Goal: Transaction & Acquisition: Purchase product/service

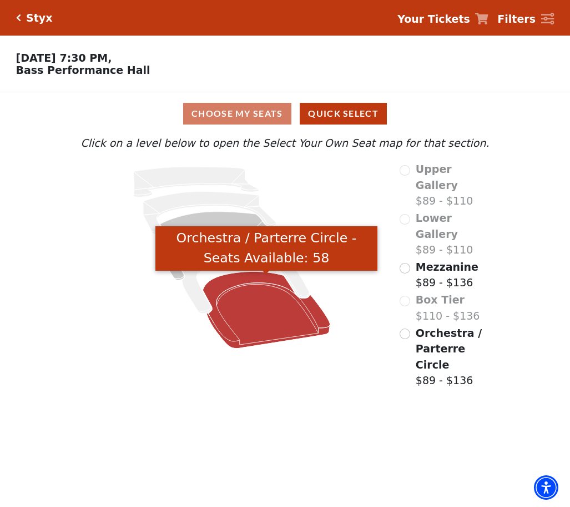
click at [274, 328] on icon "Orchestra / Parterre Circle - Seats Available: 58" at bounding box center [266, 310] width 127 height 77
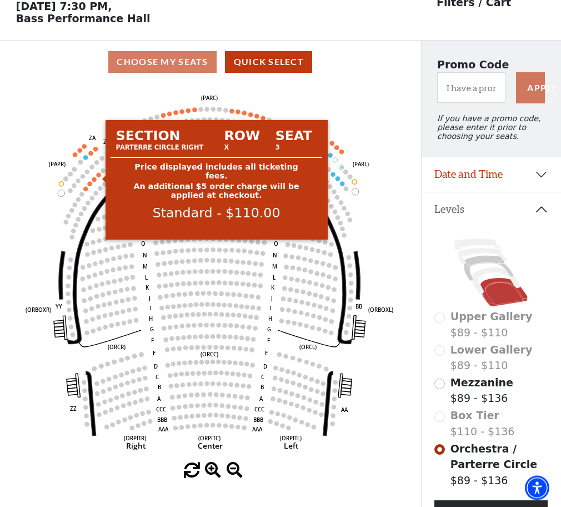
scroll to position [51, 0]
click at [98, 177] on circle at bounding box center [98, 175] width 4 height 4
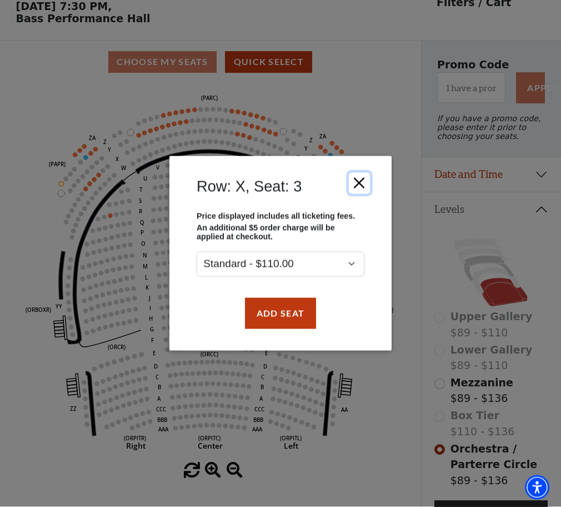
click at [355, 182] on button "Close" at bounding box center [359, 182] width 21 height 21
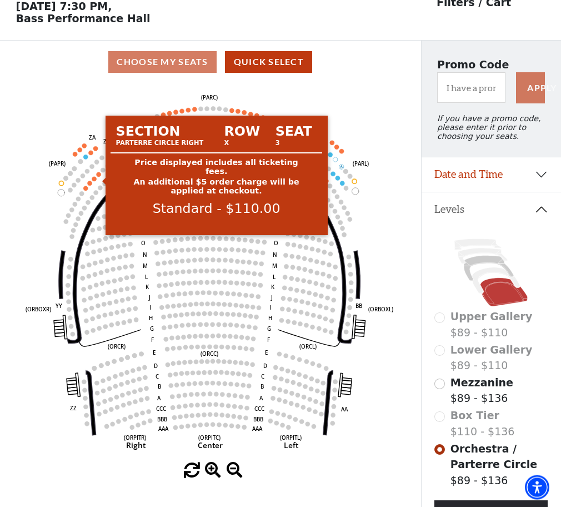
click at [98, 177] on circle at bounding box center [98, 174] width 4 height 4
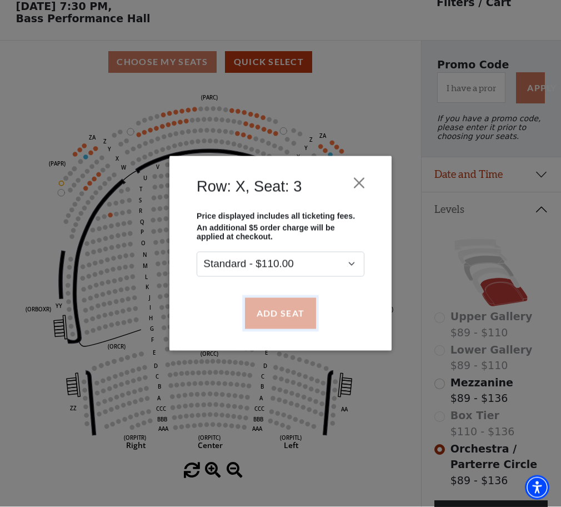
click at [277, 314] on button "Add Seat" at bounding box center [280, 313] width 71 height 31
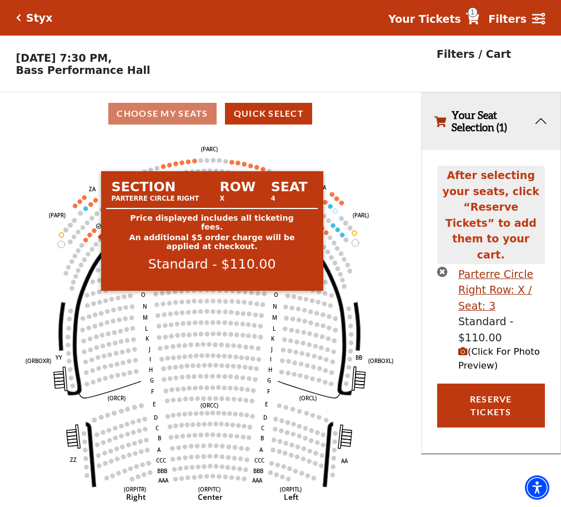
click at [94, 232] on circle at bounding box center [94, 230] width 4 height 4
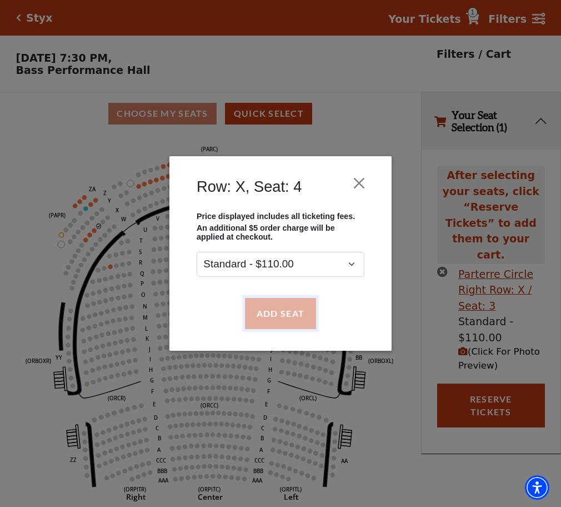
click at [273, 311] on button "Add Seat" at bounding box center [280, 313] width 71 height 31
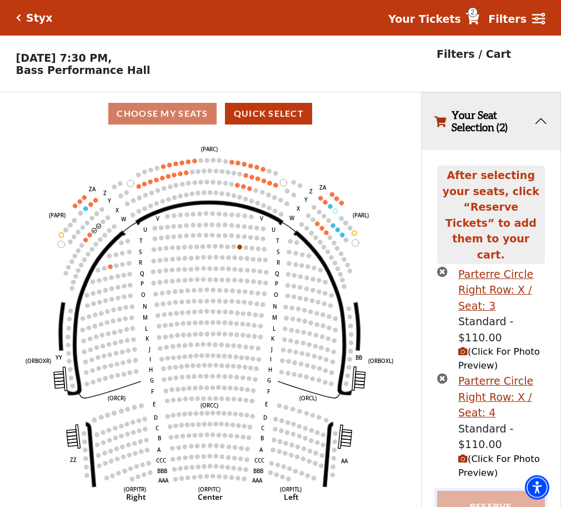
click at [491, 490] on button "Reserve Tickets" at bounding box center [491, 512] width 108 height 44
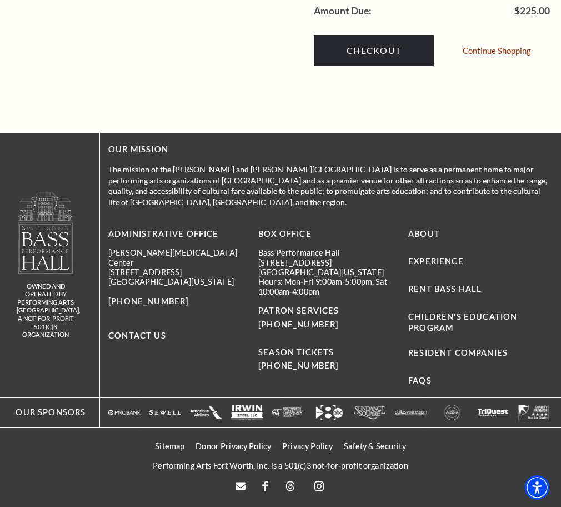
scroll to position [1020, 0]
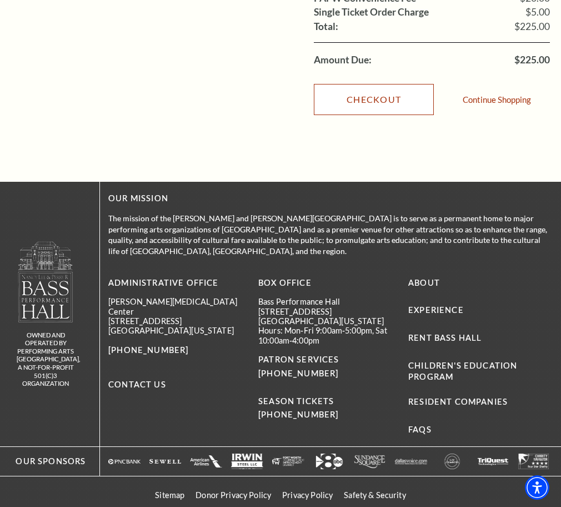
click at [384, 115] on link "Checkout" at bounding box center [374, 99] width 120 height 31
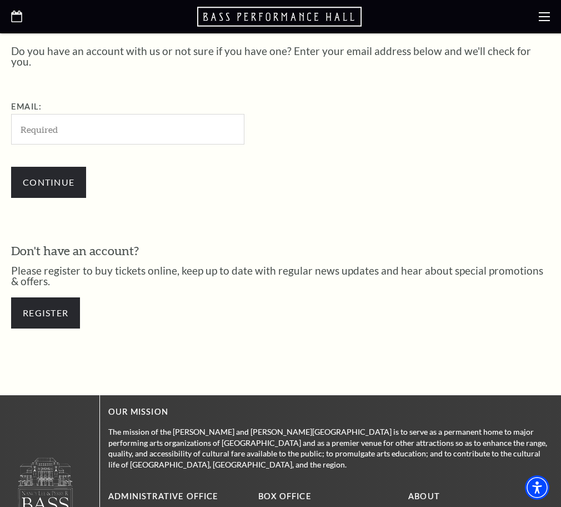
scroll to position [241, 0]
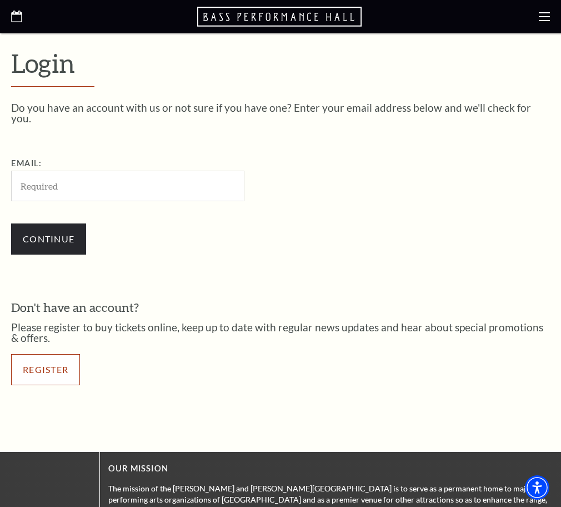
click at [42, 354] on link "Register" at bounding box center [45, 369] width 69 height 31
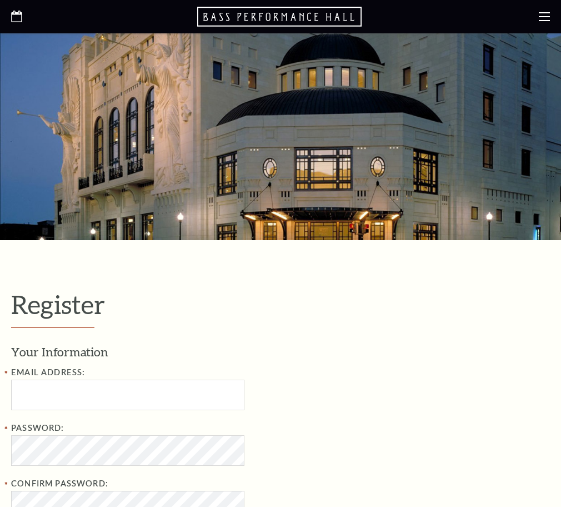
select select "1"
select select "TX"
click at [21, 387] on input "Email Address:" at bounding box center [127, 394] width 233 height 31
click at [21, 391] on input "Email Address:" at bounding box center [127, 394] width 233 height 31
paste input "qnsejj2hcph@mail.com"
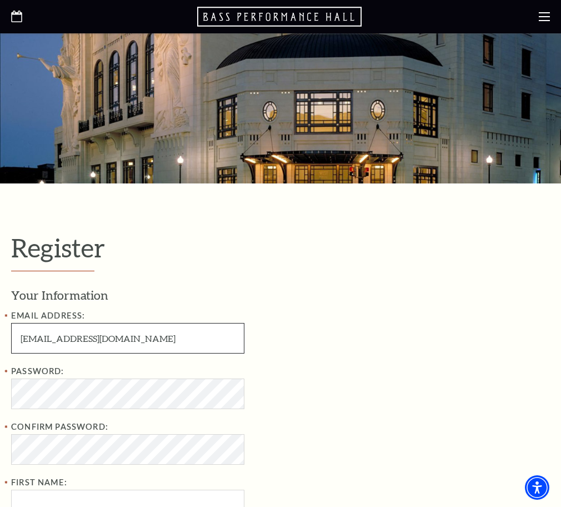
scroll to position [113, 0]
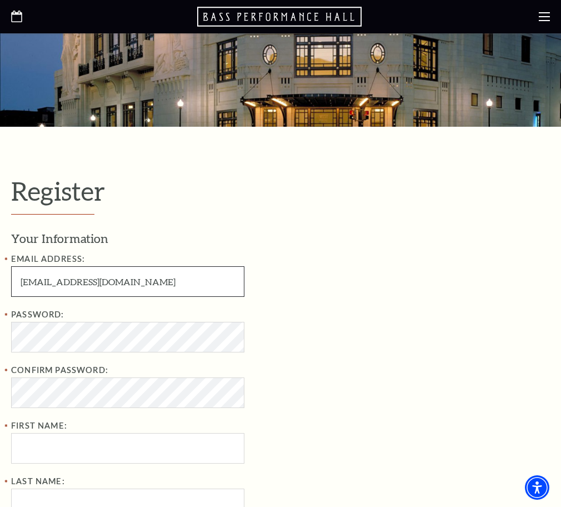
type input "qnsejj2hcph@mail.com"
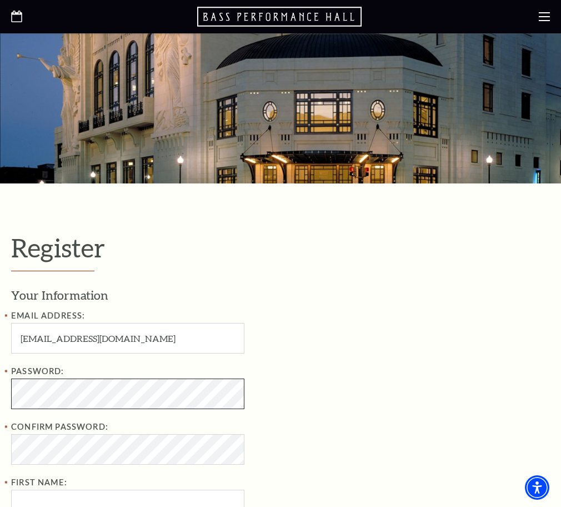
scroll to position [0, 0]
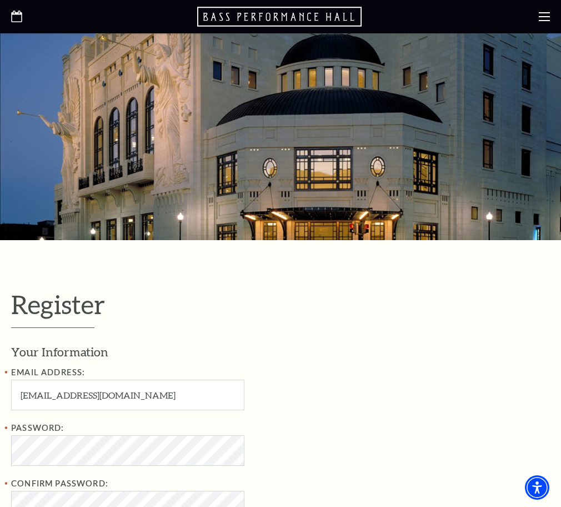
click at [0, 0] on link "Cart (1 item)" at bounding box center [0, 0] width 0 height 0
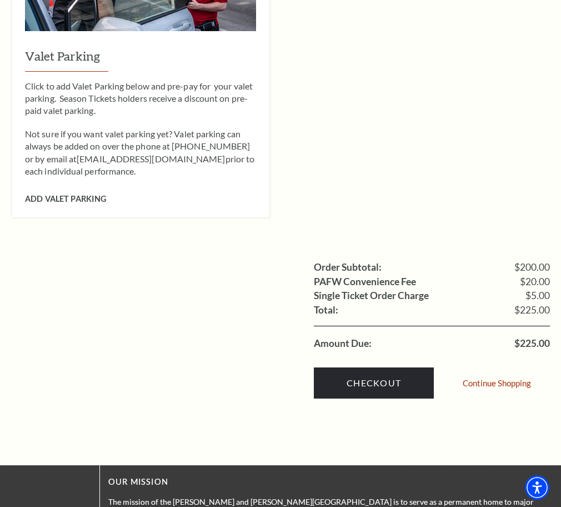
scroll to position [963, 0]
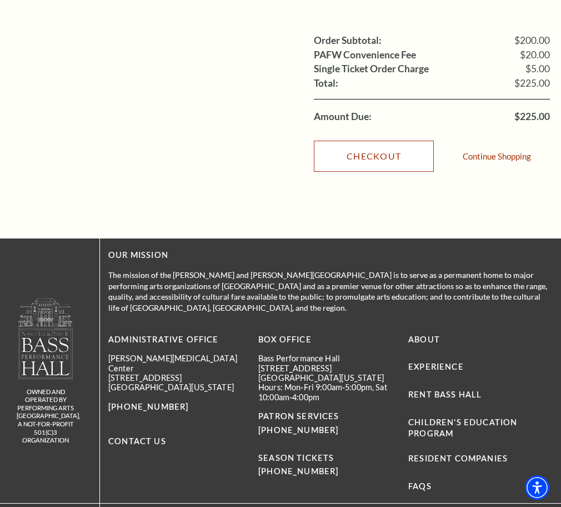
click at [379, 172] on link "Checkout" at bounding box center [374, 156] width 120 height 31
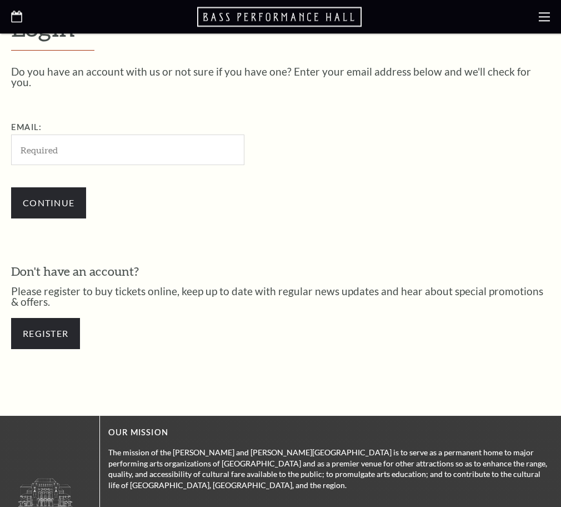
scroll to position [277, 0]
click at [26, 134] on input "Email:" at bounding box center [127, 149] width 233 height 31
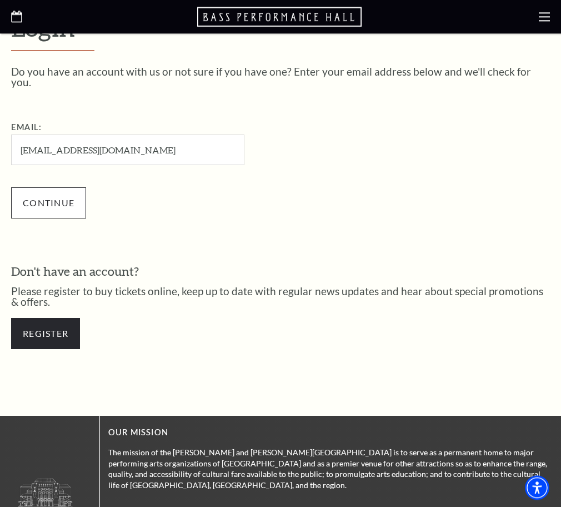
type input "1565pts@gmail.com"
click at [47, 187] on input "Continue" at bounding box center [48, 202] width 75 height 31
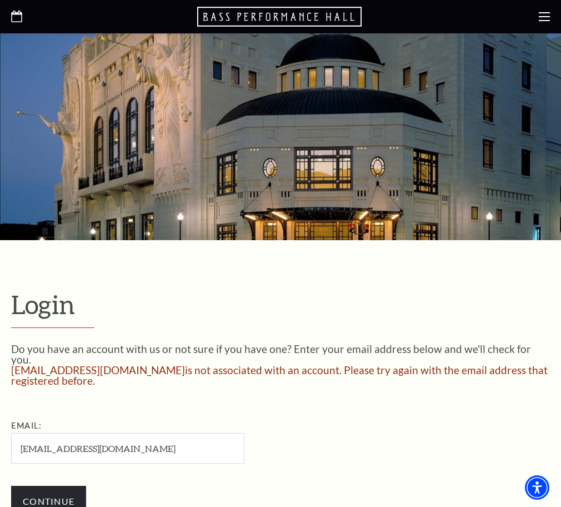
scroll to position [113, 0]
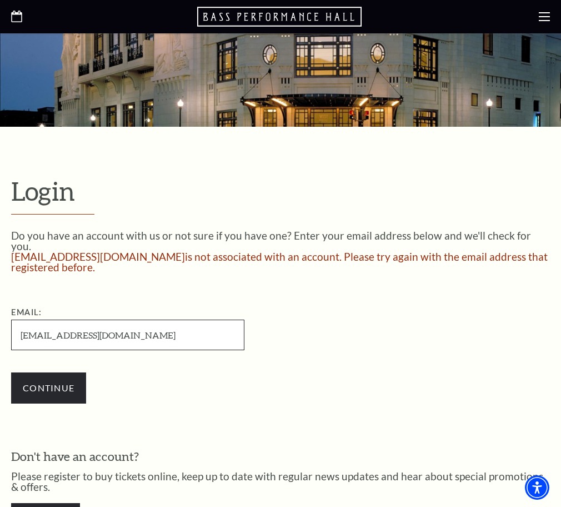
drag, startPoint x: 107, startPoint y: 311, endPoint x: 12, endPoint y: 311, distance: 94.4
click at [12, 319] on input "1565pts@gmail.com" at bounding box center [127, 334] width 233 height 31
paste input "acaktaiinor@"
type input "[EMAIL_ADDRESS][DOMAIN_NAME]"
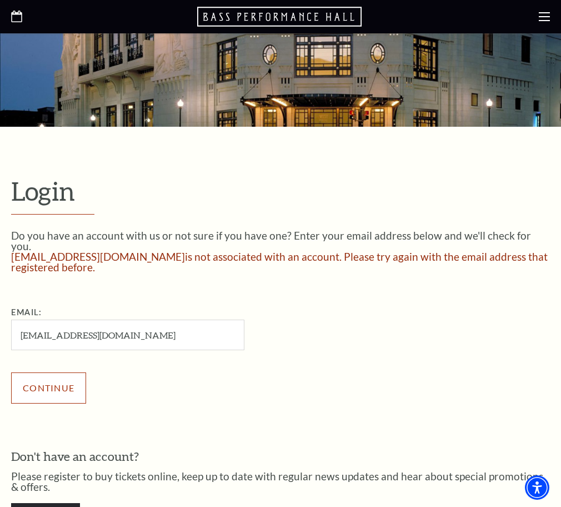
click at [51, 372] on input "Continue" at bounding box center [48, 387] width 75 height 31
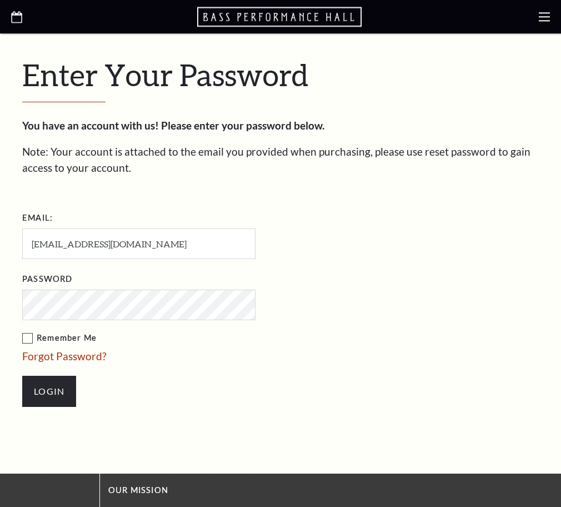
scroll to position [288, 0]
click at [52, 375] on input "Login" at bounding box center [49, 390] width 54 height 31
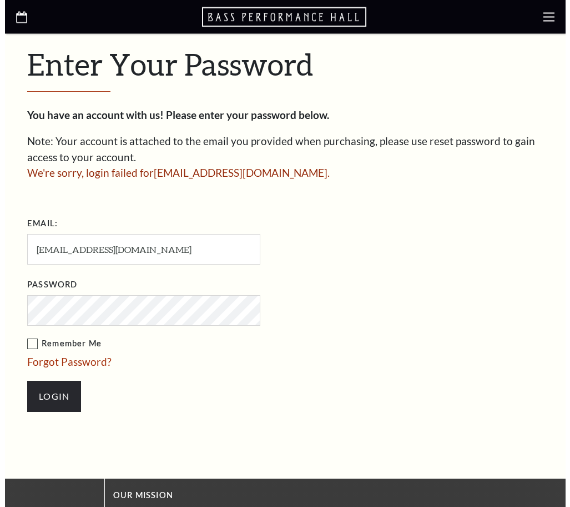
scroll to position [298, 0]
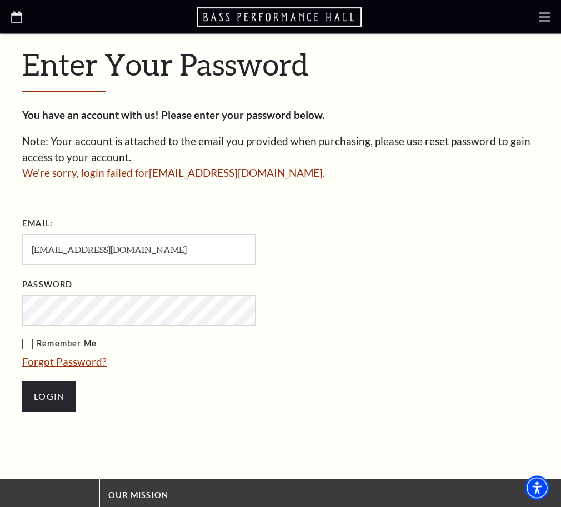
click at [77, 355] on link "Forgot Password?" at bounding box center [64, 361] width 84 height 13
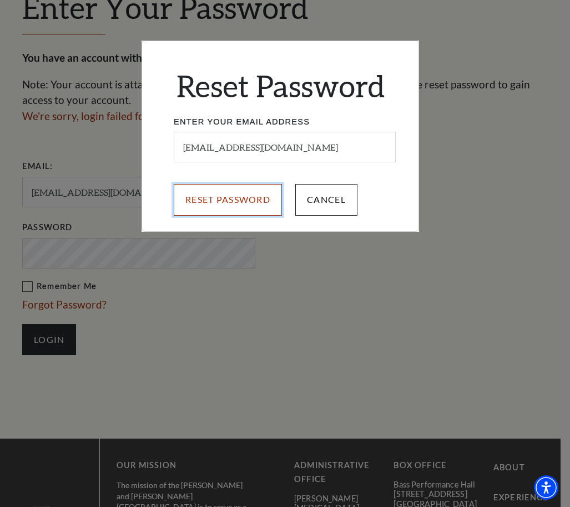
click at [238, 201] on input "Reset Password" at bounding box center [228, 199] width 108 height 31
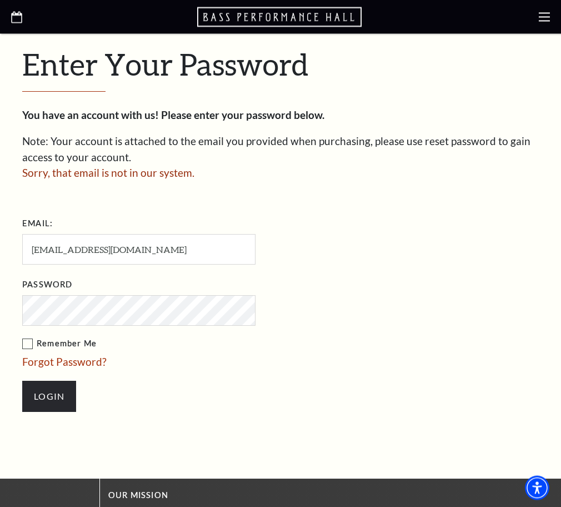
scroll to position [298, 0]
drag, startPoint x: 133, startPoint y: 193, endPoint x: 21, endPoint y: 196, distance: 111.7
click at [22, 234] on input "acaktaiinor@mail.com" at bounding box center [138, 249] width 233 height 31
paste input "Nikol.09"
type input "Nikol.09"
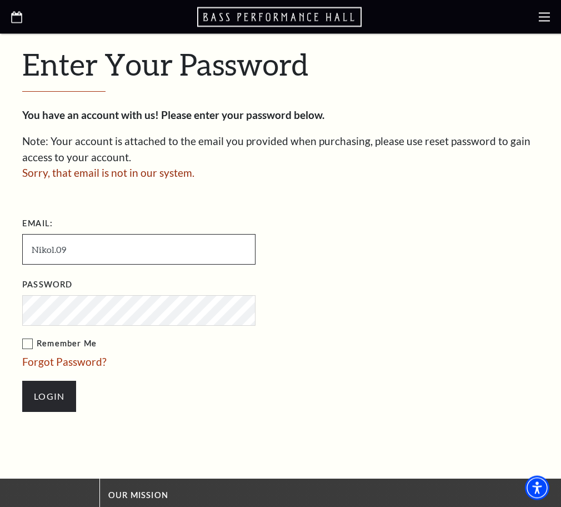
drag, startPoint x: 66, startPoint y: 198, endPoint x: 26, endPoint y: 194, distance: 40.2
click at [26, 234] on input "Nikol.09" at bounding box center [138, 249] width 233 height 31
click at [34, 234] on input "Email:" at bounding box center [138, 249] width 233 height 31
paste input "[EMAIL_ADDRESS][DOMAIN_NAME]"
type input "[EMAIL_ADDRESS][DOMAIN_NAME]"
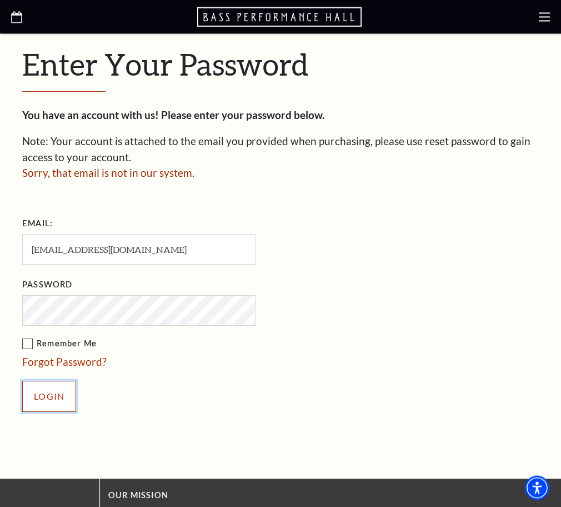
click at [48, 380] on input "Login" at bounding box center [49, 395] width 54 height 31
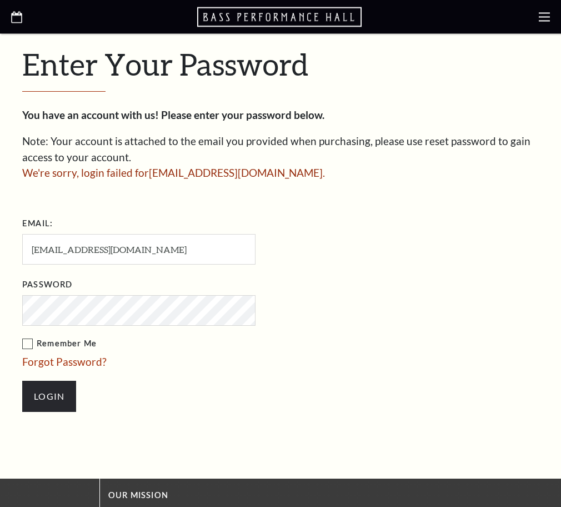
scroll to position [298, 0]
drag, startPoint x: 152, startPoint y: 189, endPoint x: 30, endPoint y: 193, distance: 122.2
click at [30, 234] on input "[EMAIL_ADDRESS][DOMAIN_NAME]" at bounding box center [138, 249] width 233 height 31
paste input "mawabutsumarkbd"
type input "[EMAIL_ADDRESS][DOMAIN_NAME]"
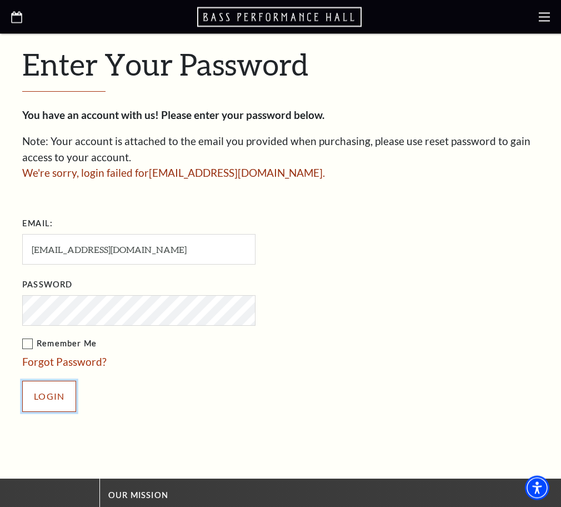
click at [46, 380] on input "Login" at bounding box center [49, 395] width 54 height 31
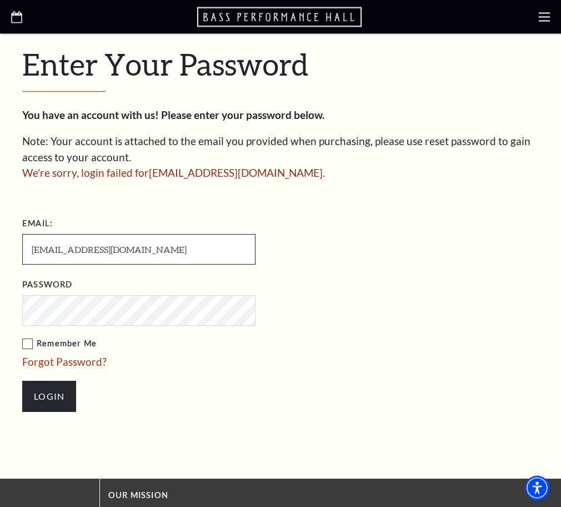
drag, startPoint x: 160, startPoint y: 194, endPoint x: 13, endPoint y: 196, distance: 146.7
click at [22, 234] on input "[EMAIL_ADDRESS][DOMAIN_NAME]" at bounding box center [138, 249] width 233 height 31
paste input "ncarechikadihb"
type input "[EMAIL_ADDRESS][DOMAIN_NAME]"
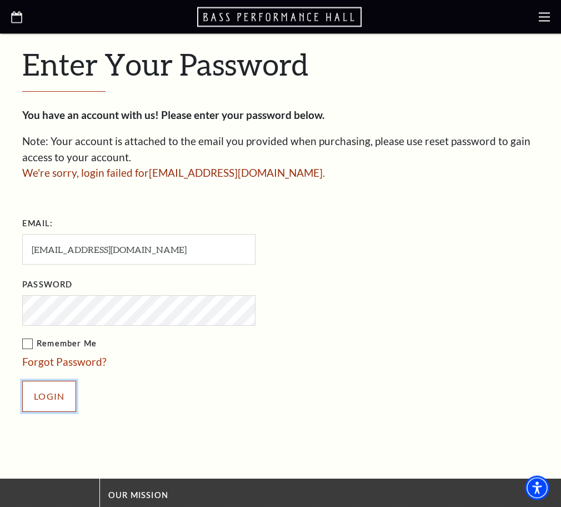
click at [46, 380] on input "Login" at bounding box center [49, 395] width 54 height 31
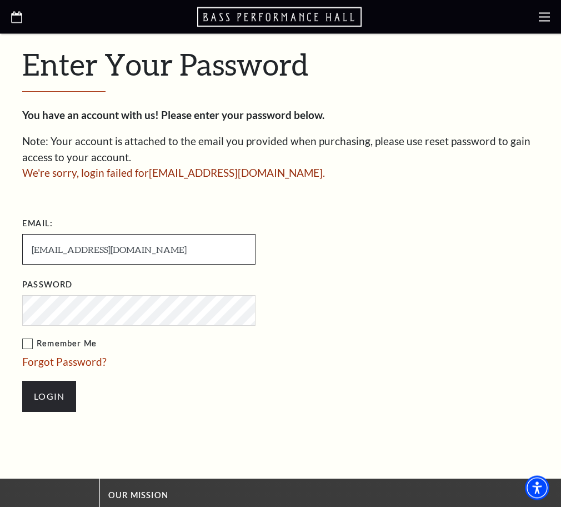
drag, startPoint x: 142, startPoint y: 193, endPoint x: 22, endPoint y: 197, distance: 120.1
click at [22, 234] on input "[EMAIL_ADDRESS][DOMAIN_NAME]" at bounding box center [138, 249] width 233 height 31
paste input "quonetshinlainr"
type input "quonetshinlainr@mail.com"
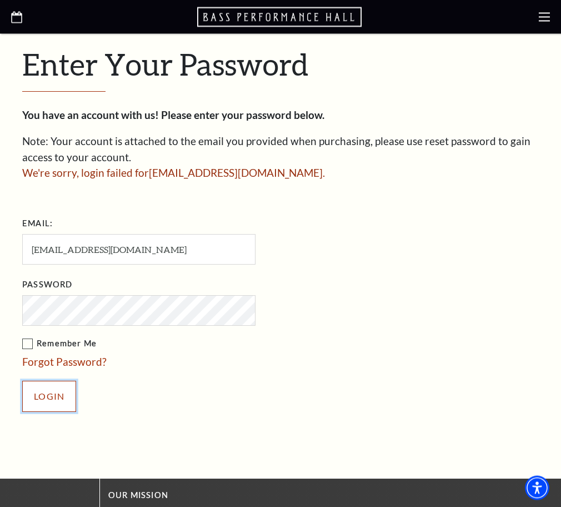
click at [44, 380] on input "Login" at bounding box center [49, 395] width 54 height 31
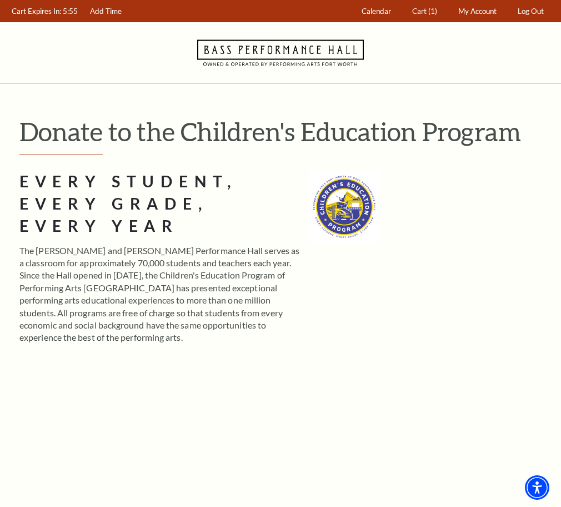
scroll to position [113, 0]
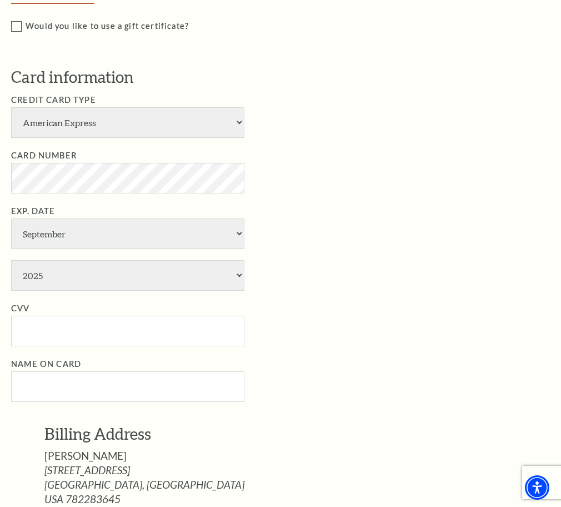
scroll to position [453, 0]
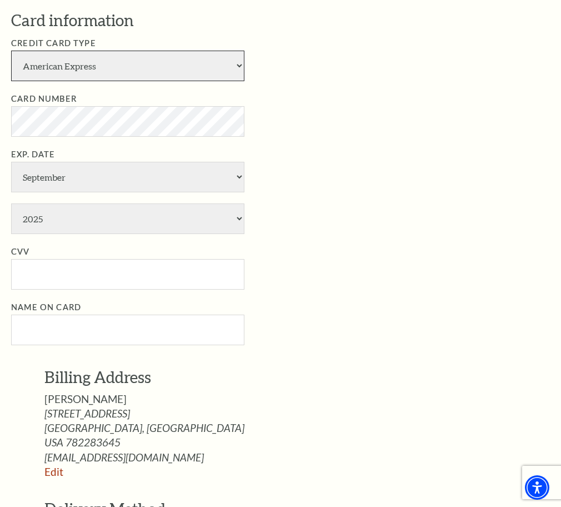
click at [11, 51] on select "American Express Visa Master Card Discover" at bounding box center [127, 66] width 233 height 31
select select "25"
click option "Master Card" at bounding box center [0, 0] width 0 height 0
click at [387, 137] on li "Card Number" at bounding box center [288, 114] width 555 height 44
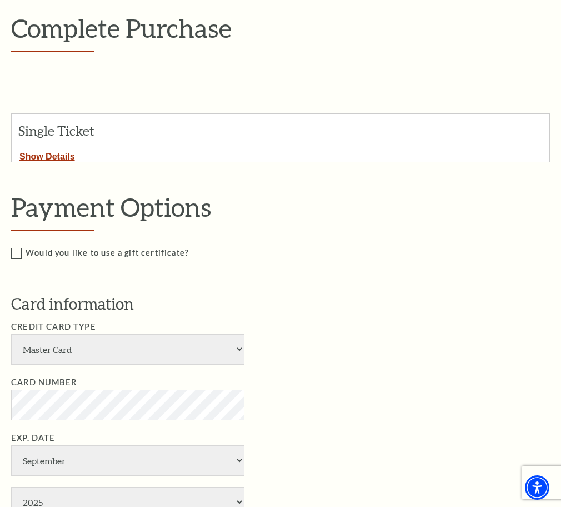
scroll to position [0, 0]
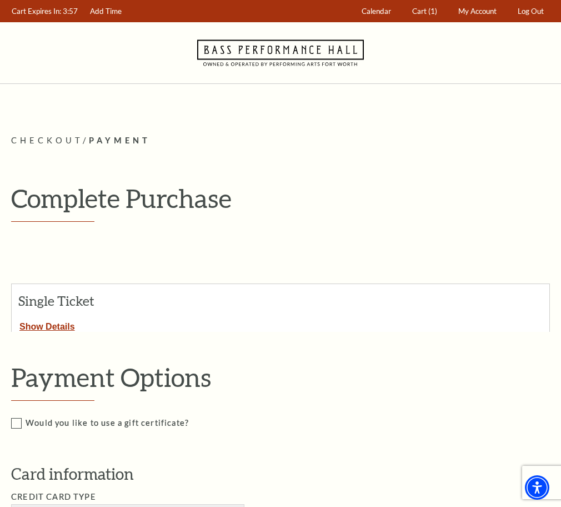
click at [0, 0] on link "Edit" at bounding box center [0, 0] width 0 height 0
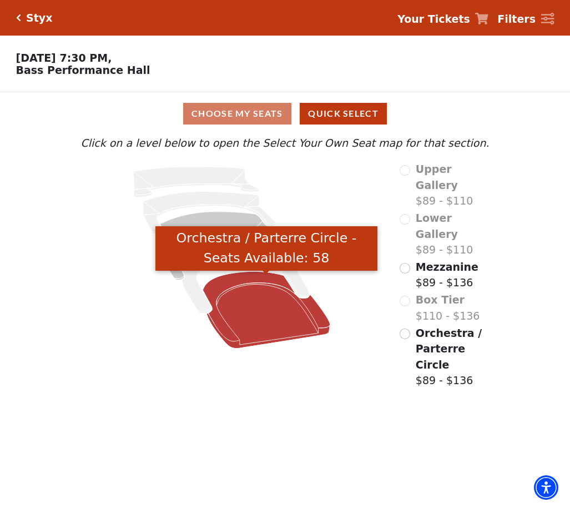
click at [258, 310] on icon "Orchestra / Parterre Circle - Seats Available: 58" at bounding box center [266, 310] width 127 height 77
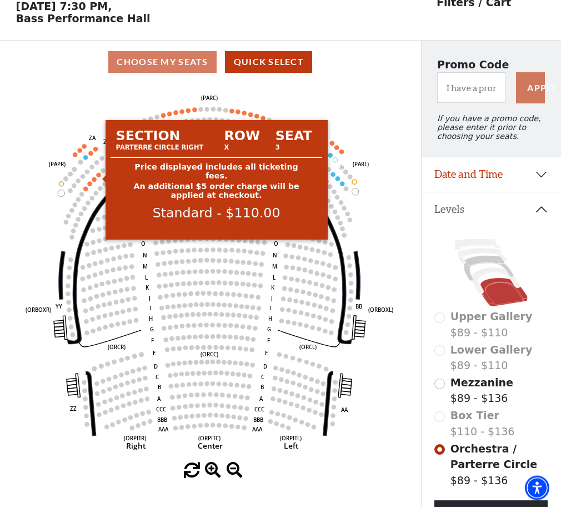
scroll to position [51, 0]
click at [99, 177] on circle at bounding box center [98, 175] width 4 height 4
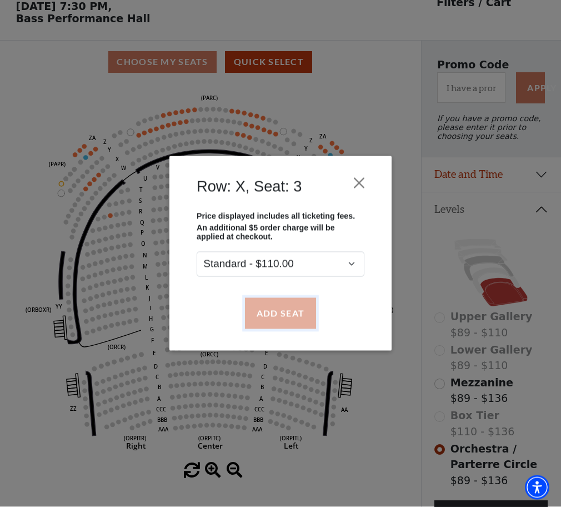
click at [278, 313] on button "Add Seat" at bounding box center [280, 313] width 71 height 31
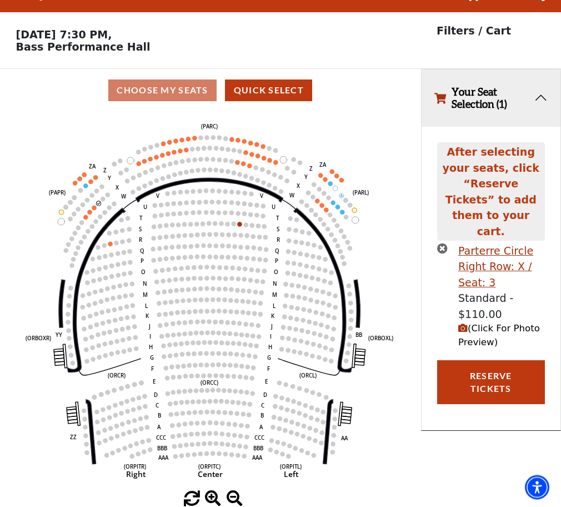
scroll to position [0, 0]
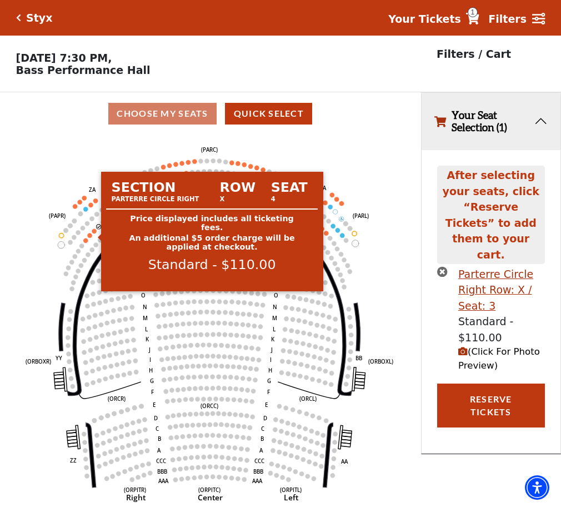
click at [93, 233] on circle at bounding box center [94, 230] width 4 height 4
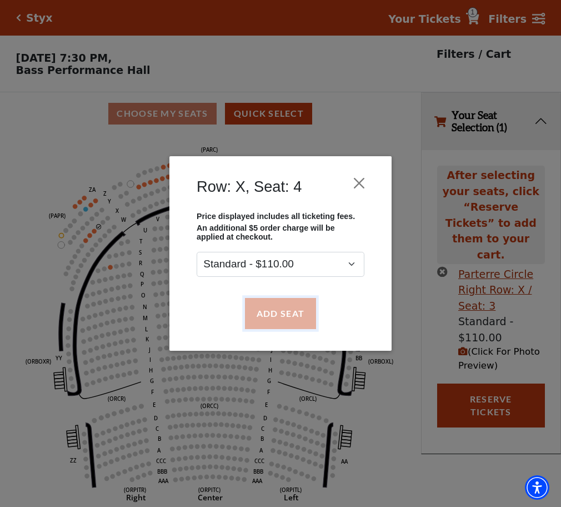
click at [282, 310] on button "Add Seat" at bounding box center [280, 313] width 71 height 31
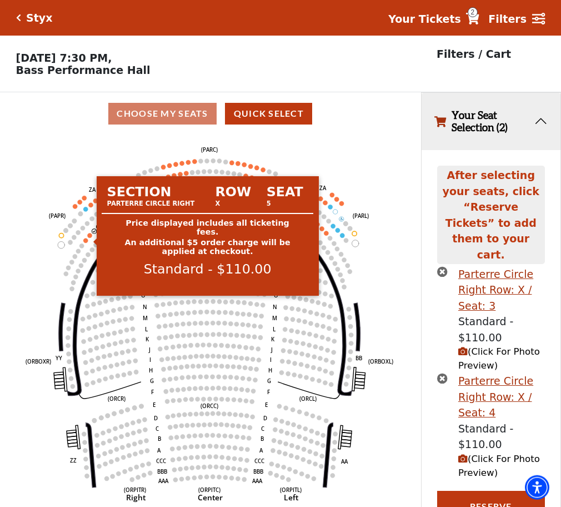
click at [90, 237] on circle at bounding box center [89, 235] width 4 height 4
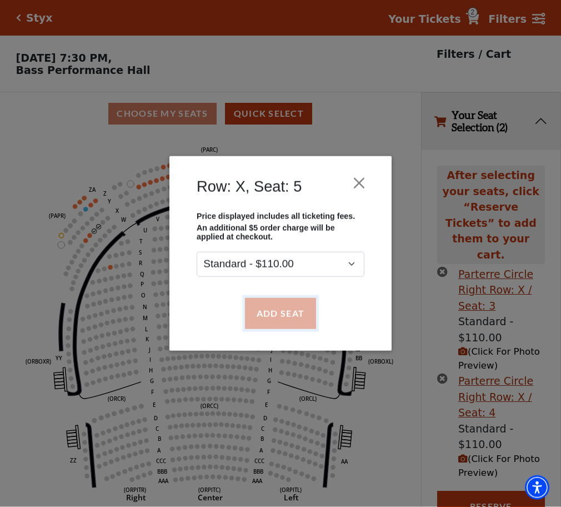
click at [271, 309] on button "Add Seat" at bounding box center [280, 313] width 71 height 31
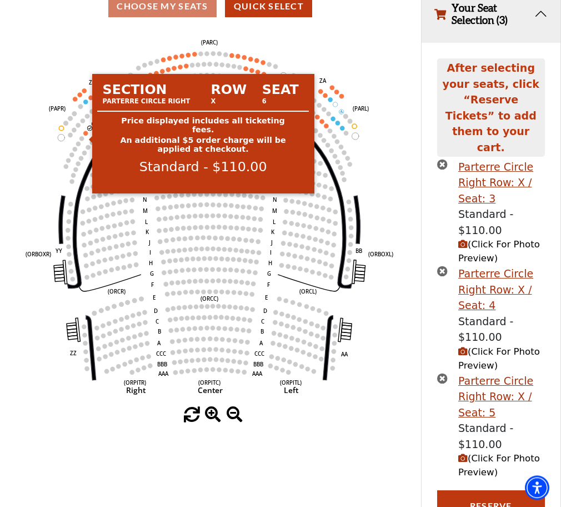
click at [84, 135] on circle at bounding box center [85, 133] width 4 height 4
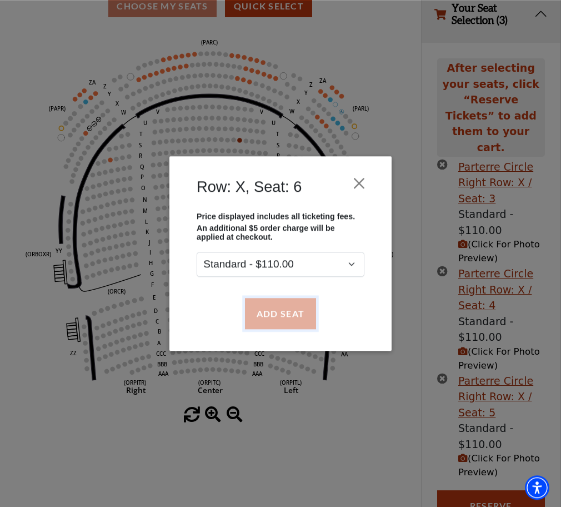
click at [281, 315] on button "Add Seat" at bounding box center [280, 313] width 71 height 31
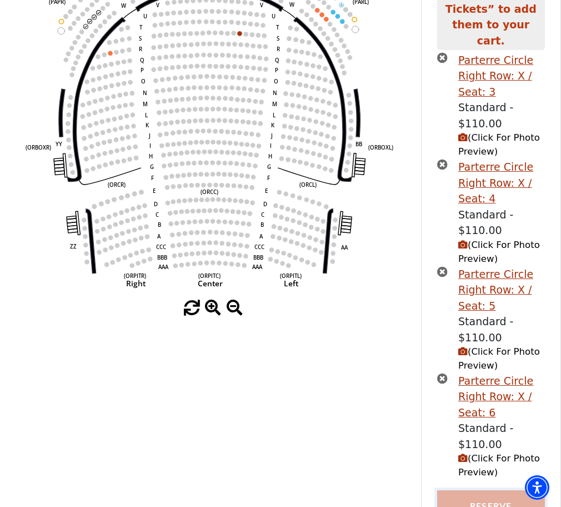
click at [488, 490] on button "Reserve Tickets" at bounding box center [491, 512] width 108 height 44
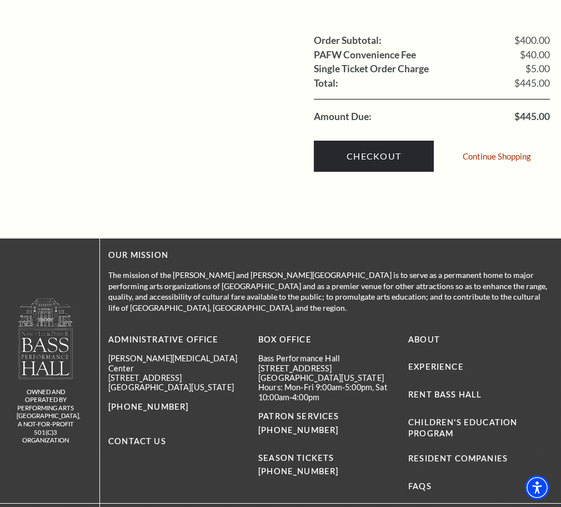
scroll to position [1076, 0]
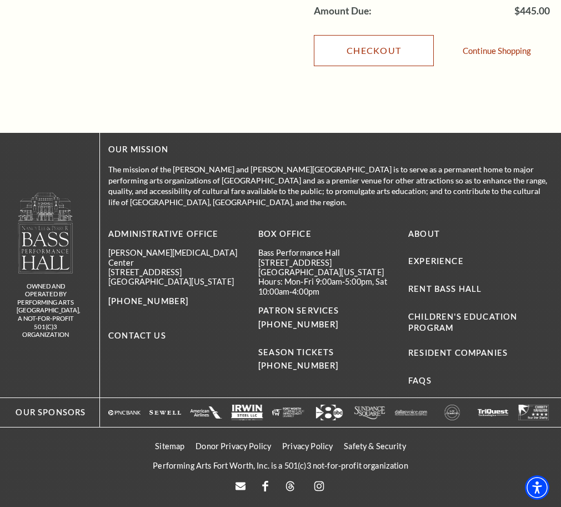
click at [382, 66] on link "Checkout" at bounding box center [374, 50] width 120 height 31
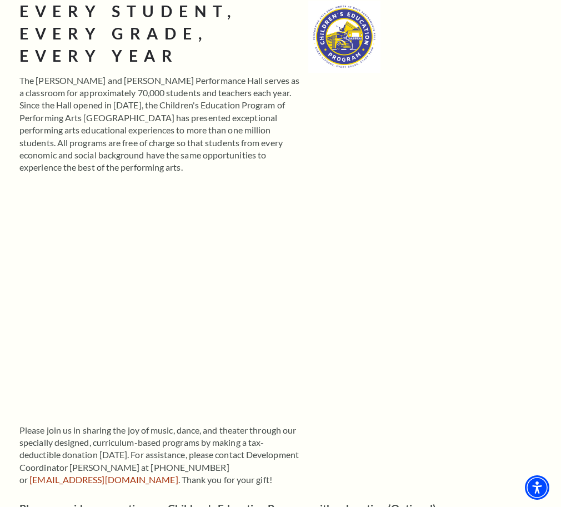
scroll to position [227, 0]
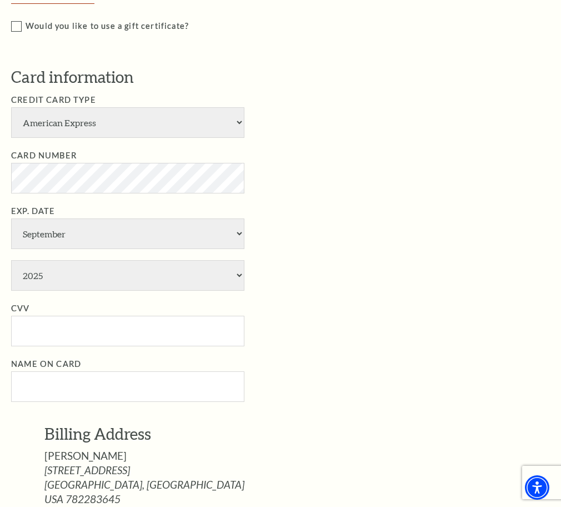
scroll to position [567, 0]
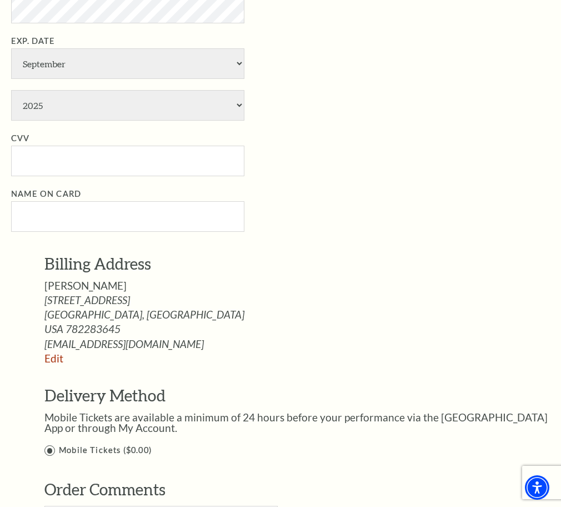
select select "25"
click option "Master Card" at bounding box center [0, 0] width 0 height 0
click at [11, 48] on select "January February March April May June July August September October November De…" at bounding box center [127, 63] width 233 height 31
select select "10"
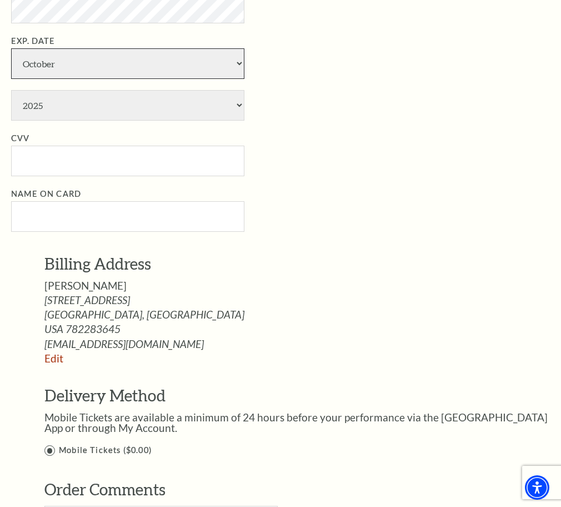
click option "October" at bounding box center [0, 0] width 0 height 0
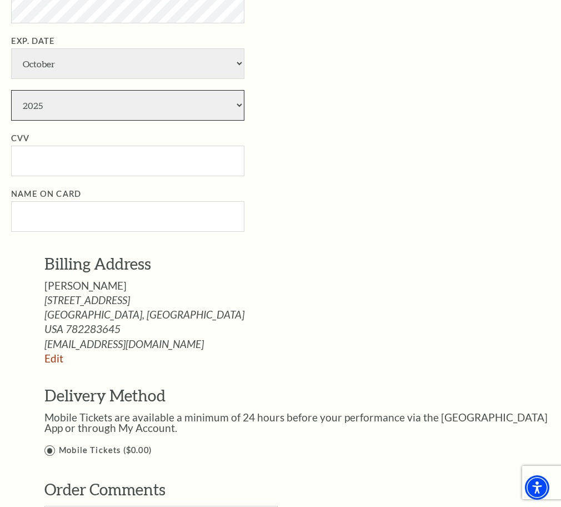
click at [11, 90] on select "2025 2026 2027 2028 2029 2030 2031 2032 2033 2034" at bounding box center [127, 105] width 233 height 31
select select "2028"
click option "2028" at bounding box center [0, 0] width 0 height 0
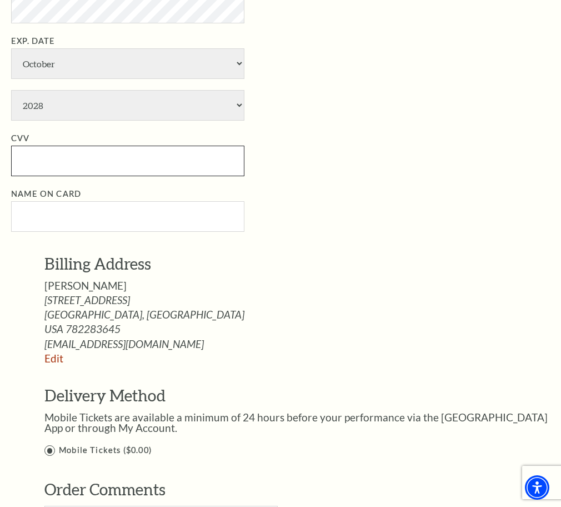
click at [34, 176] on input "CVV" at bounding box center [127, 161] width 233 height 31
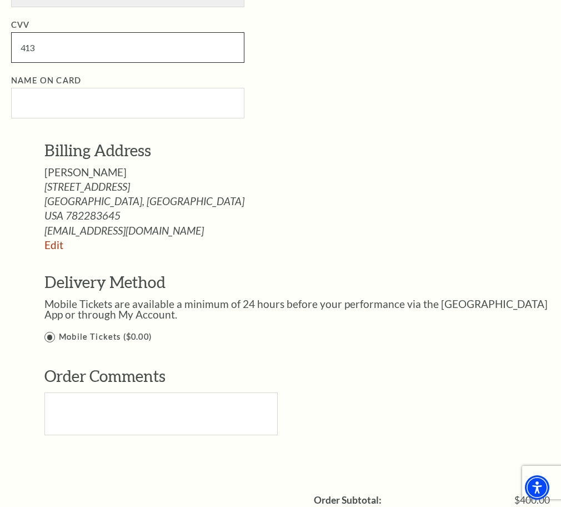
scroll to position [737, 0]
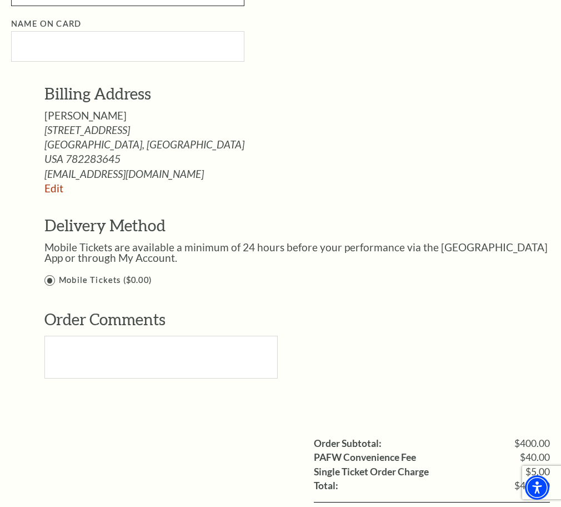
type input "413"
drag, startPoint x: 44, startPoint y: 374, endPoint x: 90, endPoint y: 375, distance: 45.6
click at [90, 122] on span "[PERSON_NAME]" at bounding box center [85, 115] width 82 height 13
copy span "[PERSON_NAME]"
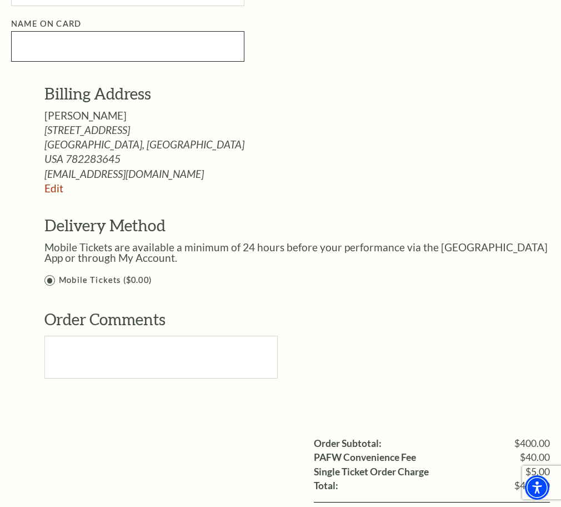
click at [27, 62] on input "Name on Card" at bounding box center [127, 46] width 233 height 31
paste input "[PERSON_NAME]"
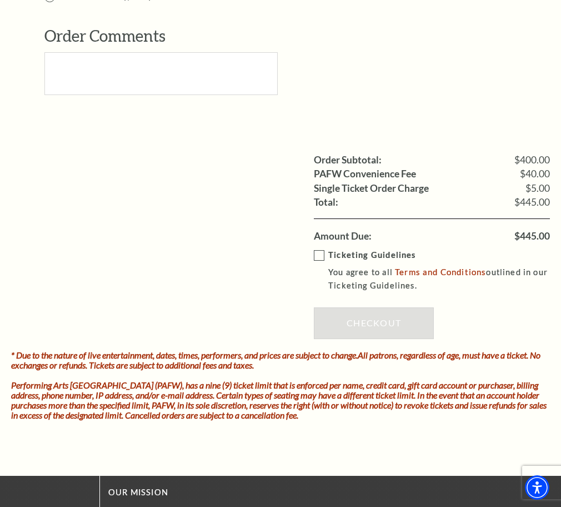
scroll to position [1133, 0]
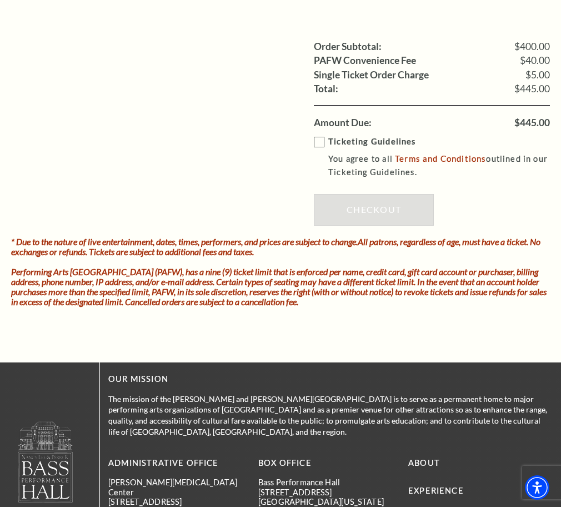
type input "[PERSON_NAME]"
click at [319, 179] on label "Ticketing Guidelines You agree to all Terms and Conditions outlined in our Tick…" at bounding box center [440, 157] width 252 height 44
click at [0, 0] on input "Ticketing Guidelines You agree to all Terms and Conditions outlined in our Tick…" at bounding box center [0, 0] width 0 height 0
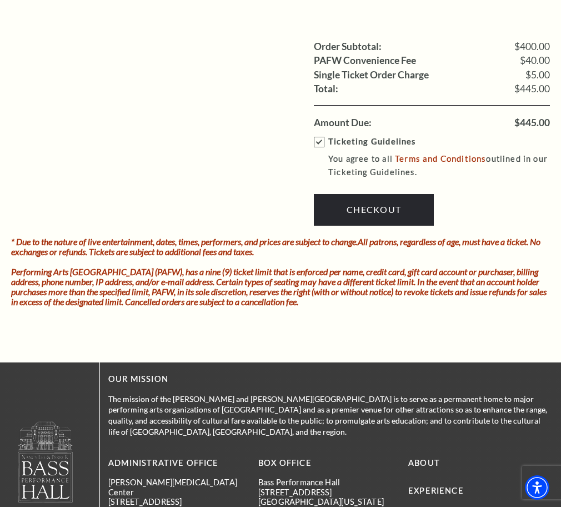
scroll to position [1246, 0]
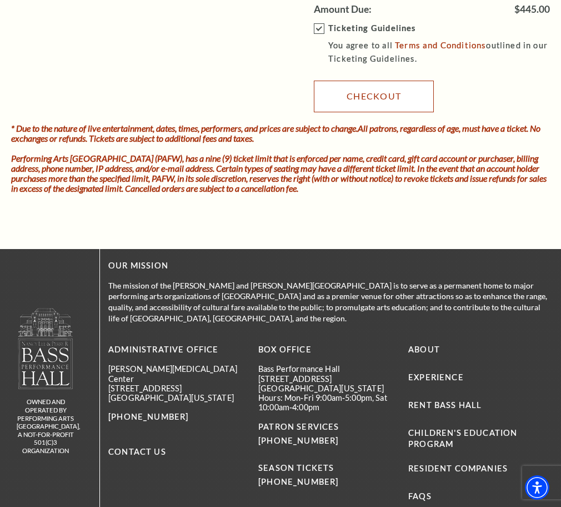
click at [382, 112] on link "Checkout" at bounding box center [374, 96] width 120 height 31
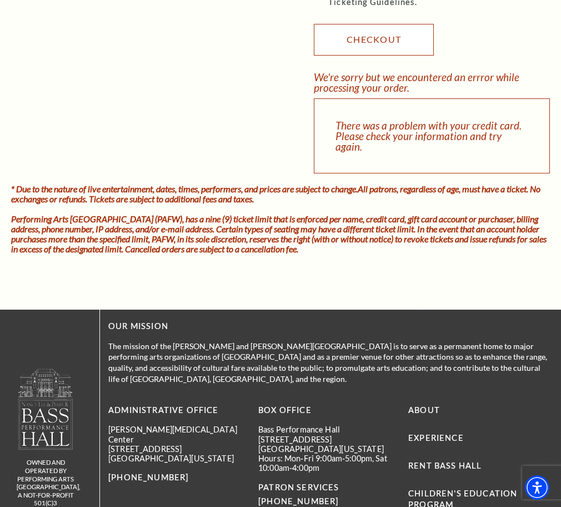
scroll to position [1360, 0]
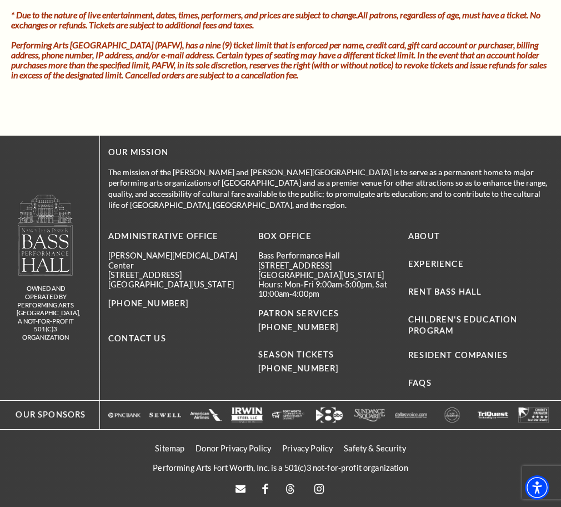
scroll to position [1360, 0]
click at [0, 0] on input "Ticketing Guidelines You agree to all Terms and Conditions outlined in our Tick…" at bounding box center [0, 0] width 0 height 0
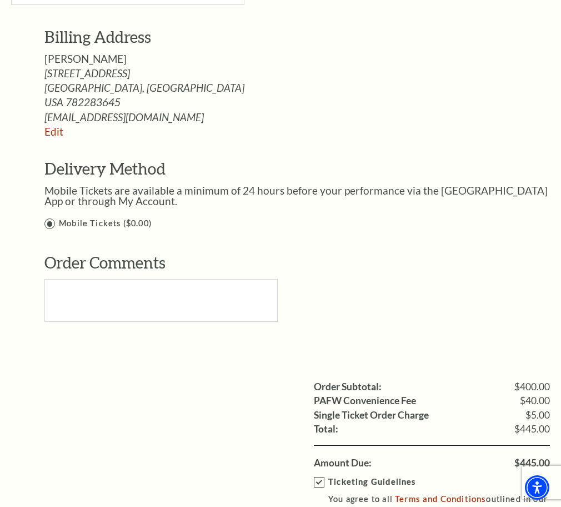
scroll to position [737, 0]
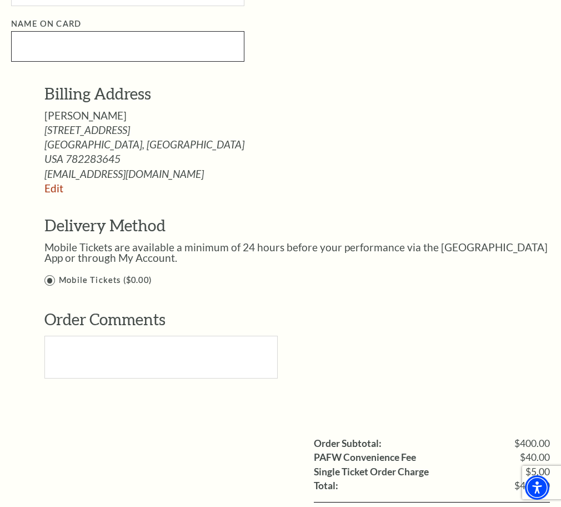
click at [24, 62] on input "Name on Card" at bounding box center [127, 46] width 233 height 31
drag, startPoint x: 44, startPoint y: 375, endPoint x: 110, endPoint y: 375, distance: 65.5
click at [110, 121] on div "Jill Okuno" at bounding box center [305, 115] width 522 height 11
copy span "Jill Okuno"
click at [33, 62] on input "Name on Card" at bounding box center [127, 46] width 233 height 31
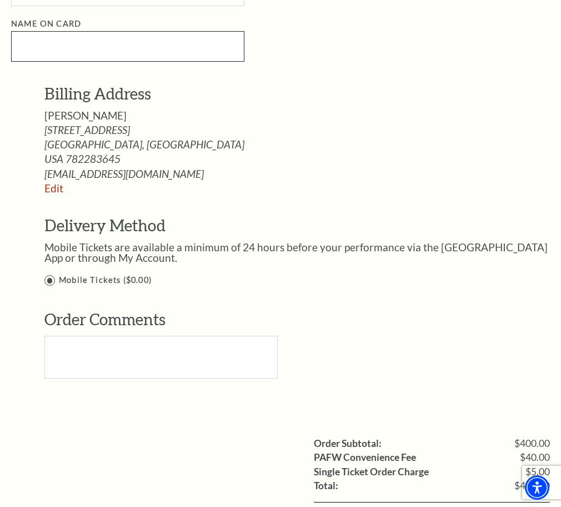
paste input "Jill Okuno"
type input "Jill Okuno"
select select "25"
click option "Master Card" at bounding box center [0, 0] width 0 height 0
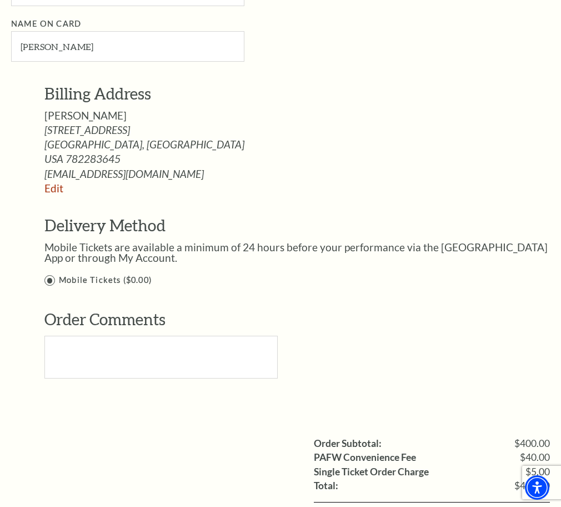
select select "10"
click option "October" at bounding box center [0, 0] width 0 height 0
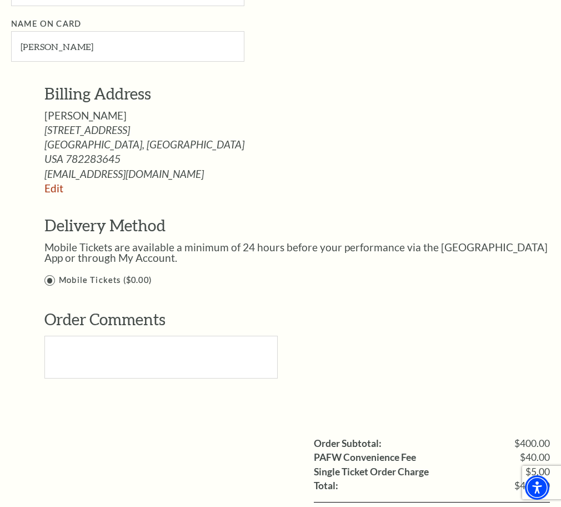
select select "2028"
click option "2028" at bounding box center [0, 0] width 0 height 0
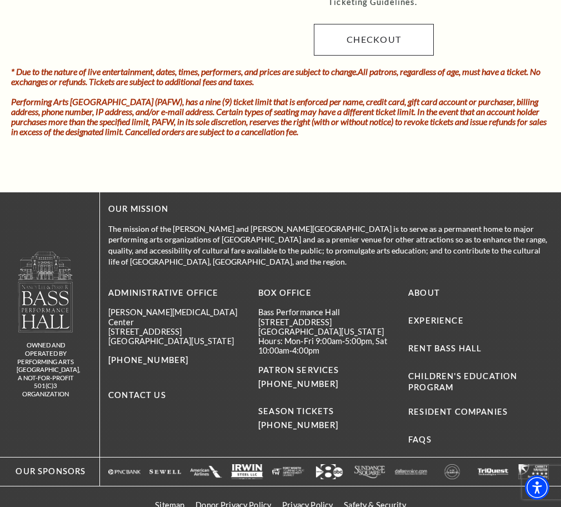
scroll to position [1360, 0]
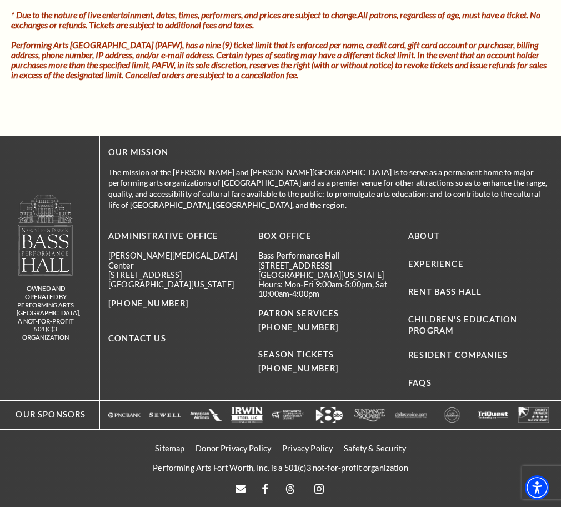
type input "144"
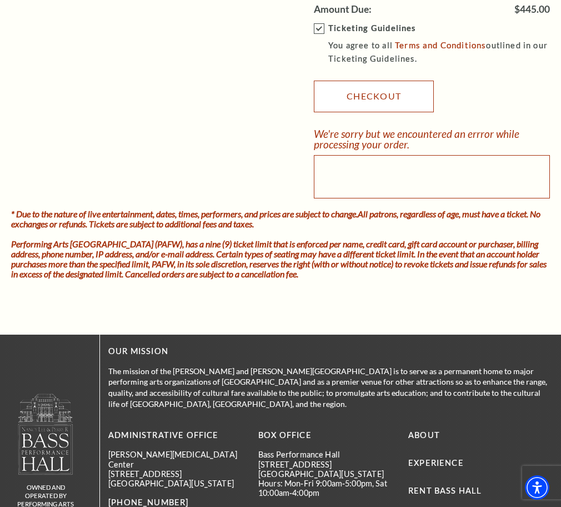
scroll to position [1190, 0]
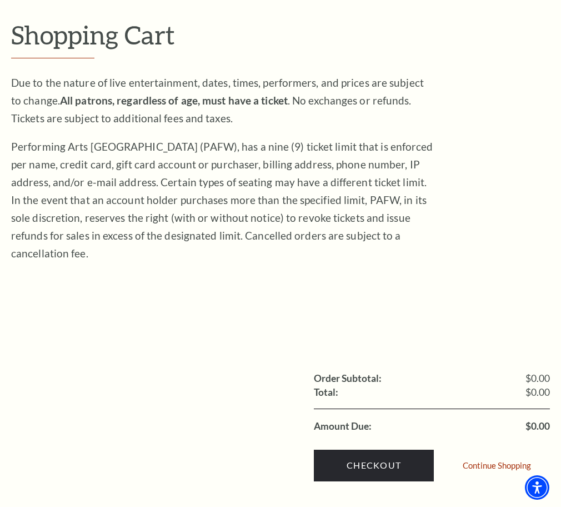
scroll to position [227, 0]
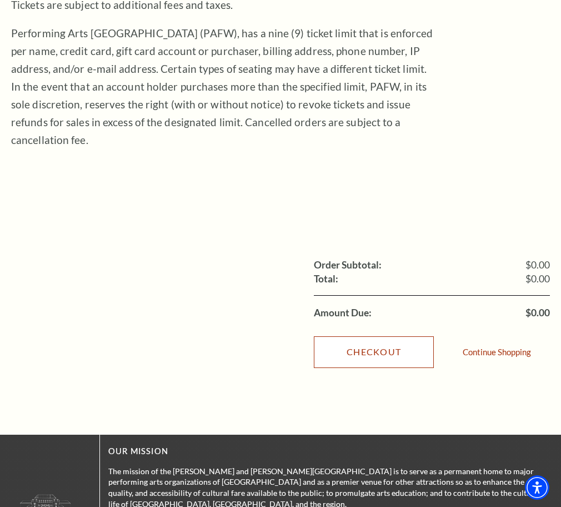
click at [388, 367] on link "Checkout" at bounding box center [374, 351] width 120 height 31
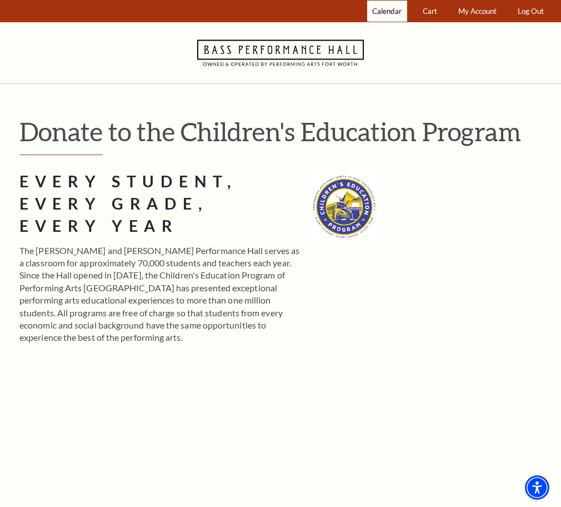
click at [387, 9] on span "Calendar" at bounding box center [386, 11] width 29 height 9
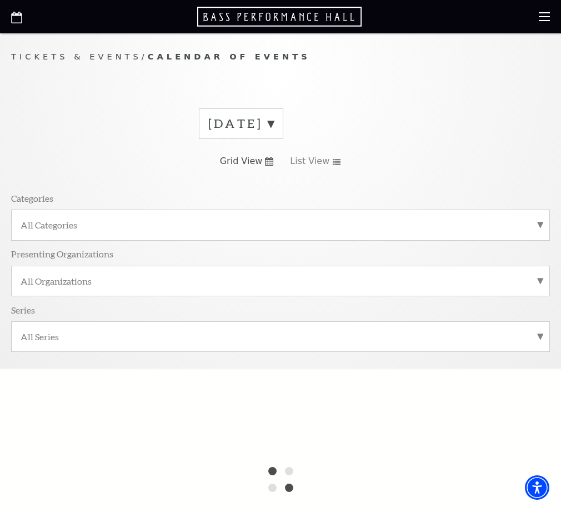
click at [274, 132] on label "[DATE]" at bounding box center [241, 123] width 66 height 17
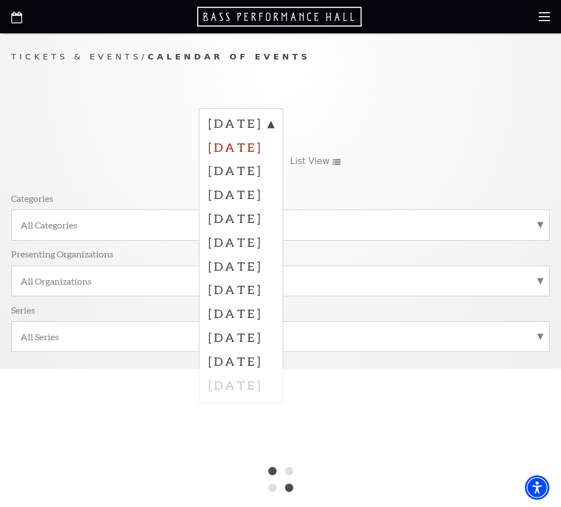
click at [274, 159] on label "[DATE]" at bounding box center [241, 147] width 66 height 24
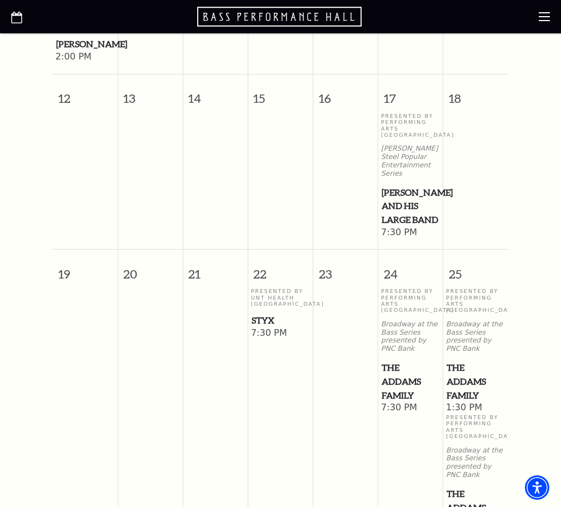
scroll to position [787, 0]
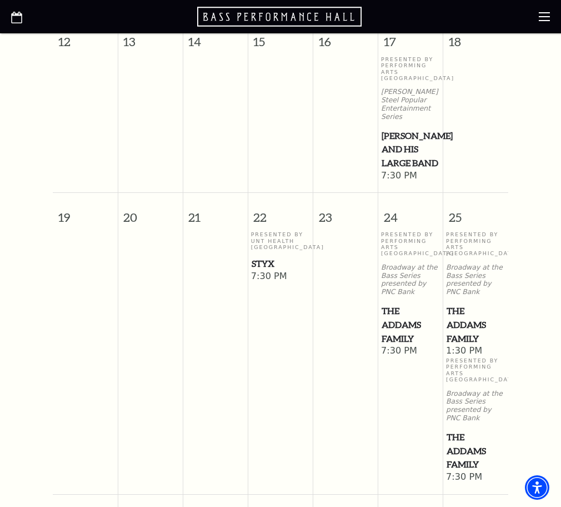
click at [263, 271] on span "Styx" at bounding box center [281, 264] width 58 height 14
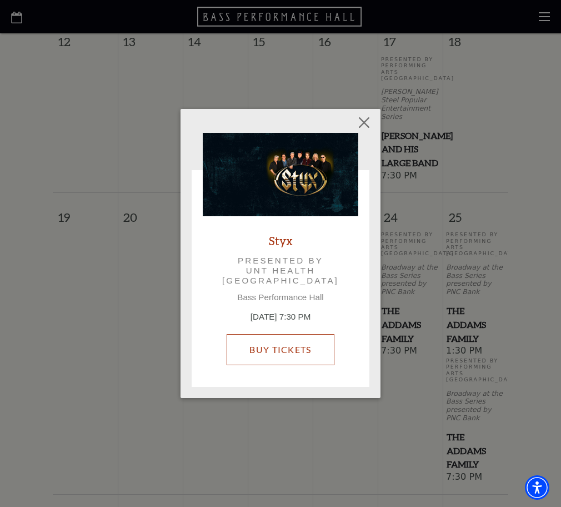
click at [286, 346] on link "Buy Tickets" at bounding box center [280, 349] width 107 height 31
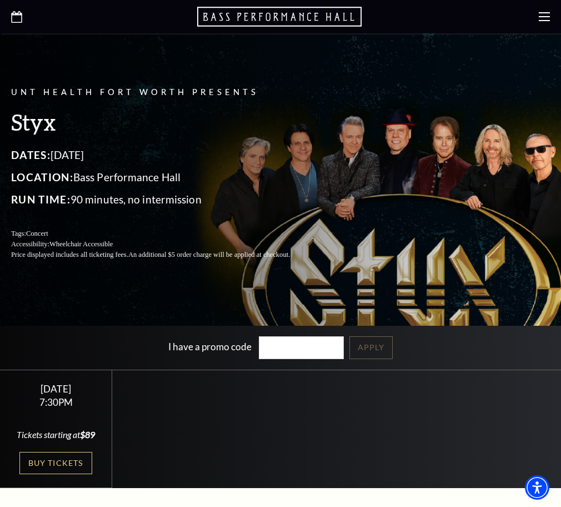
scroll to position [227, 0]
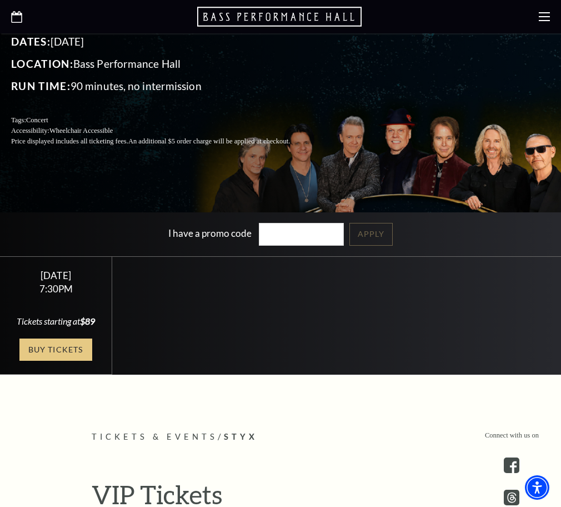
click at [55, 338] on link "Buy Tickets" at bounding box center [55, 349] width 72 height 23
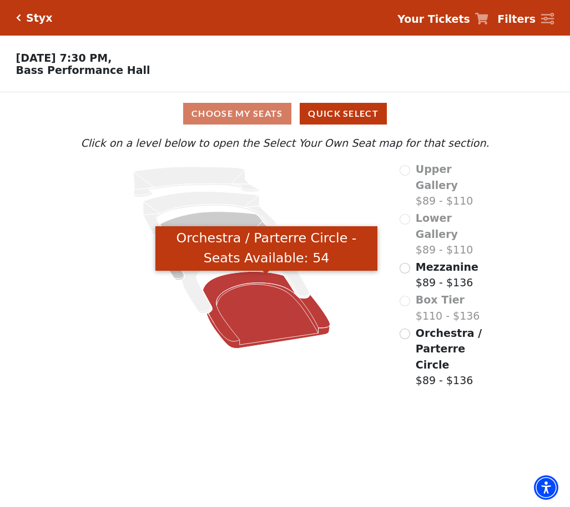
click at [251, 324] on icon "Orchestra / Parterre Circle - Seats Available: 54" at bounding box center [266, 310] width 127 height 77
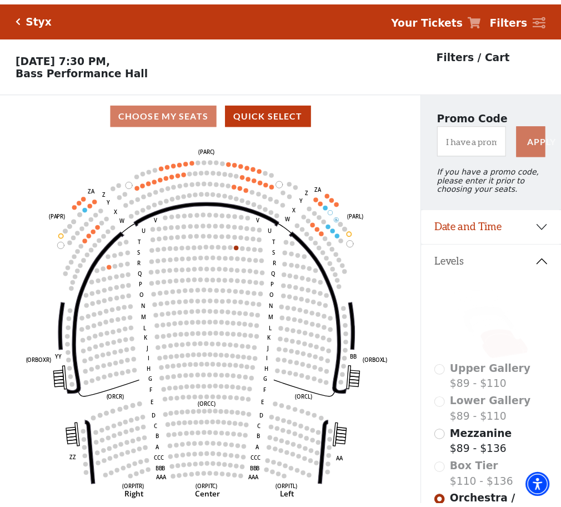
scroll to position [52, 0]
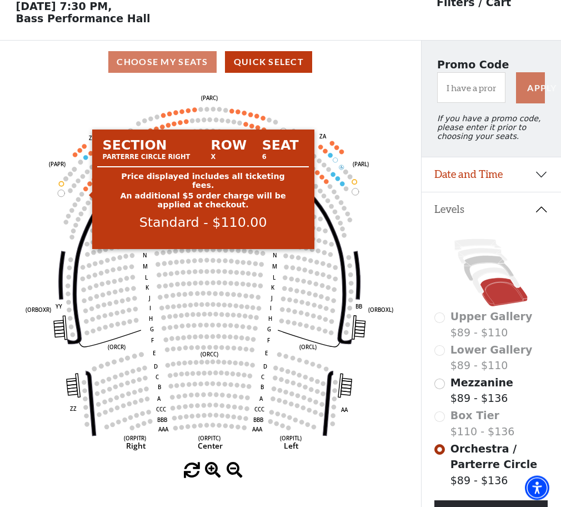
click at [86, 191] on circle at bounding box center [85, 188] width 4 height 4
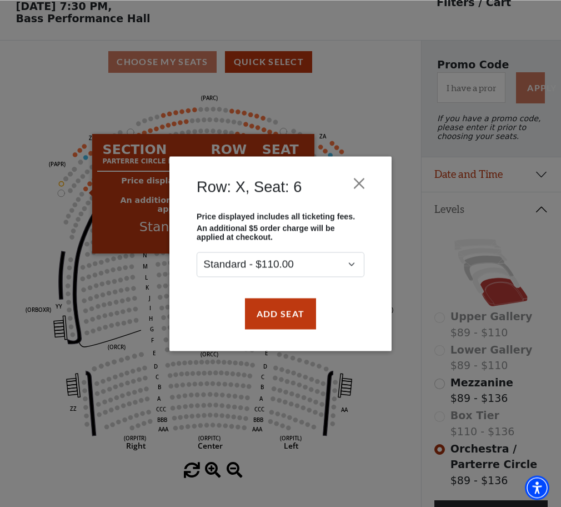
scroll to position [51, 0]
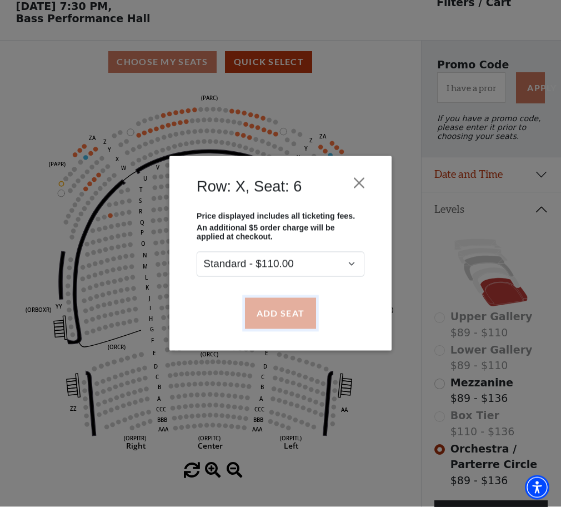
click at [267, 312] on button "Add Seat" at bounding box center [280, 313] width 71 height 31
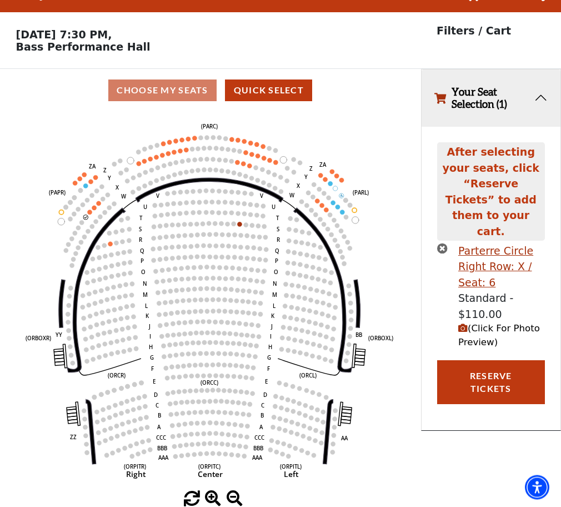
scroll to position [0, 0]
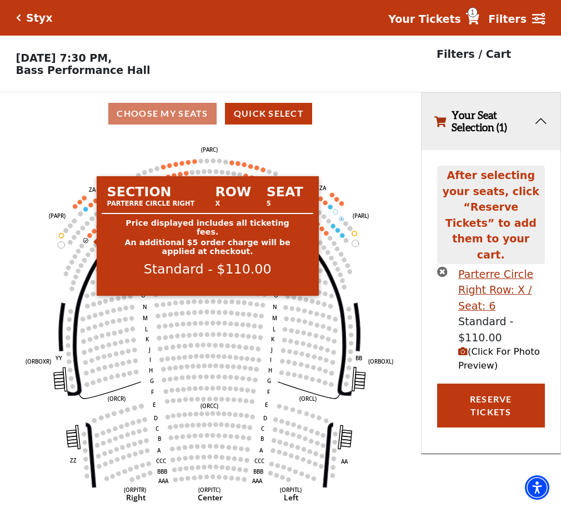
click at [89, 237] on circle at bounding box center [89, 235] width 4 height 4
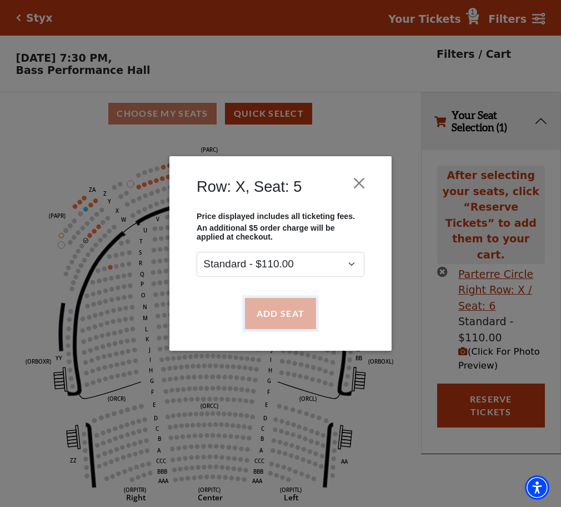
click at [297, 316] on button "Add Seat" at bounding box center [280, 313] width 71 height 31
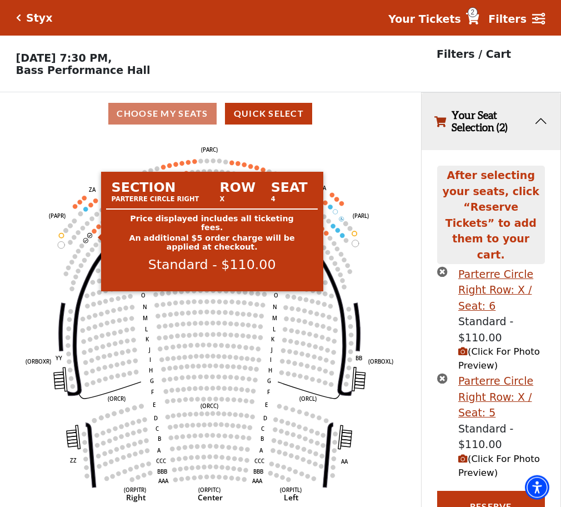
click at [94, 233] on circle at bounding box center [94, 230] width 4 height 4
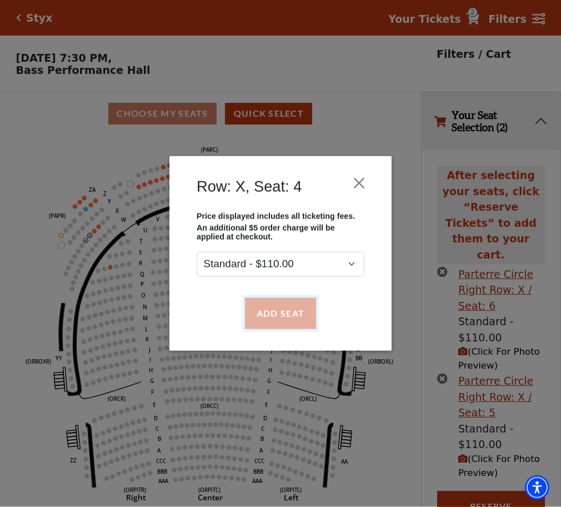
click at [293, 316] on button "Add Seat" at bounding box center [280, 313] width 71 height 31
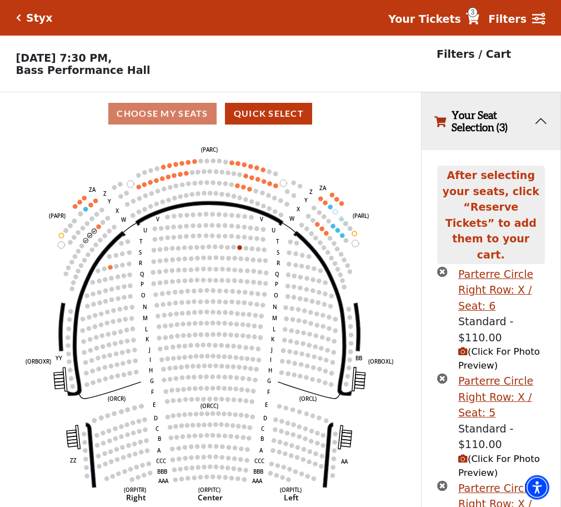
scroll to position [107, 0]
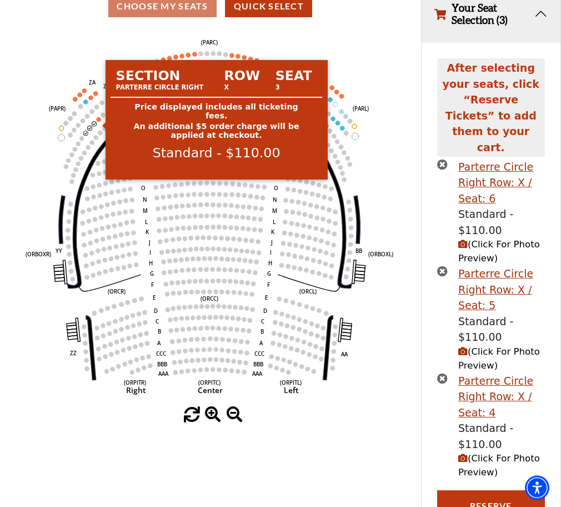
click at [98, 121] on circle at bounding box center [98, 119] width 4 height 4
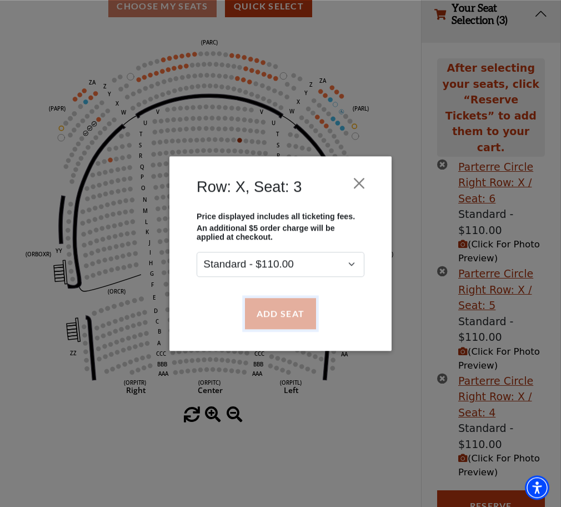
click at [287, 312] on button "Add Seat" at bounding box center [280, 313] width 71 height 31
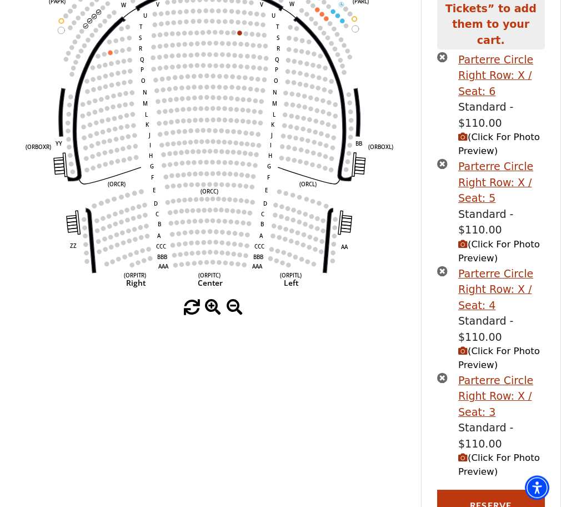
scroll to position [214, 0]
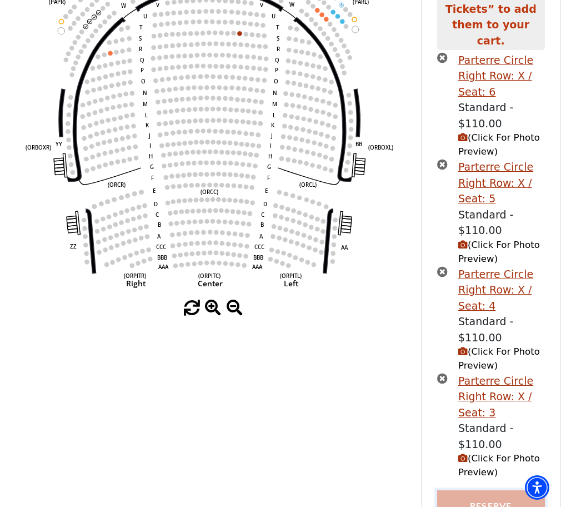
click at [485, 490] on button "Reserve Tickets" at bounding box center [491, 512] width 108 height 44
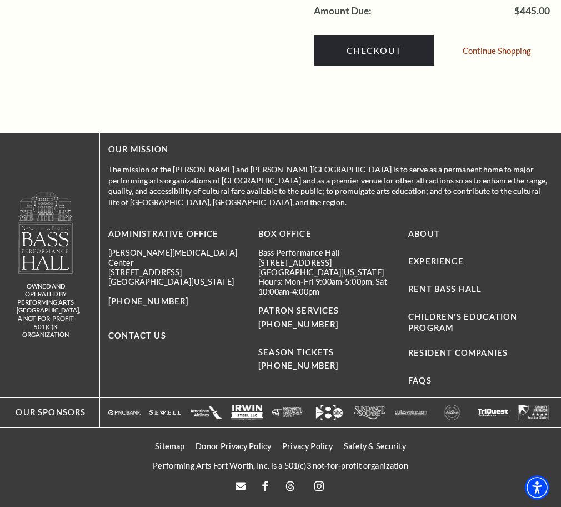
scroll to position [1133, 0]
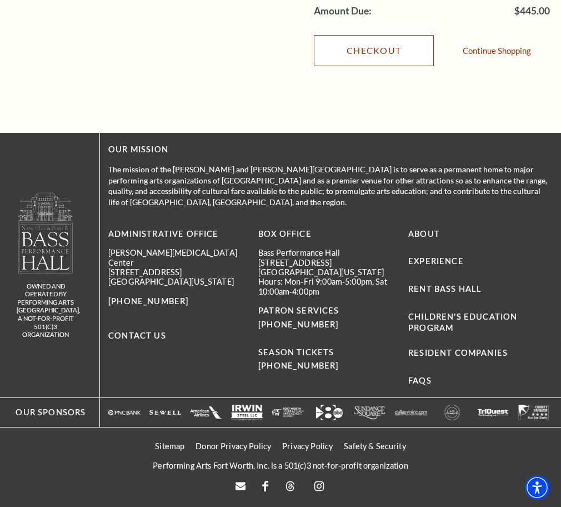
click at [388, 66] on link "Checkout" at bounding box center [374, 50] width 120 height 31
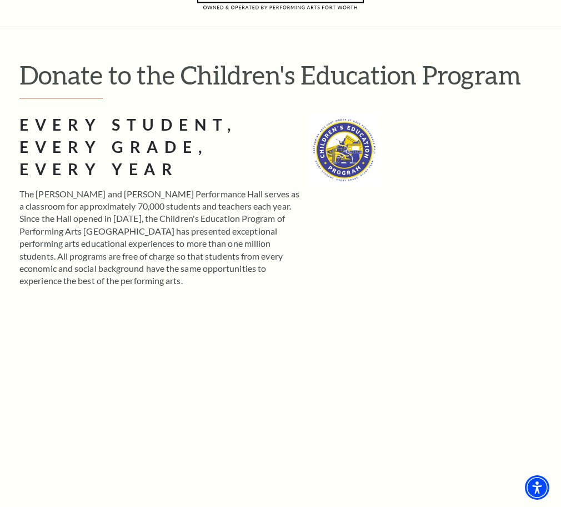
scroll to position [113, 0]
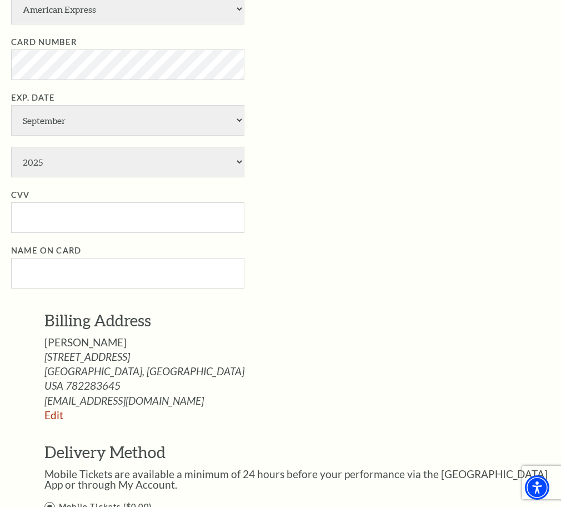
scroll to position [623, 0]
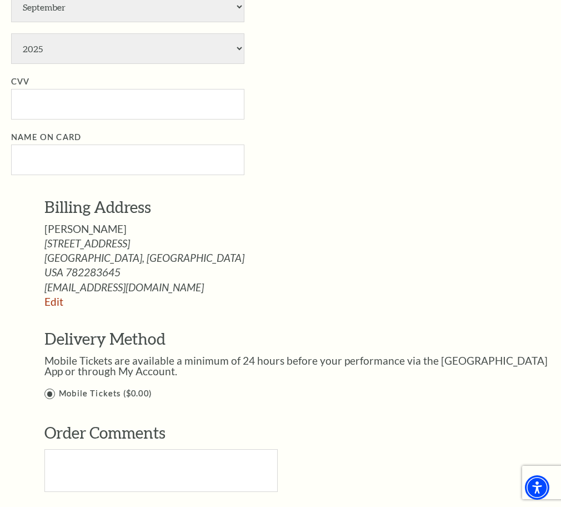
select select "25"
click option "Master Card" at bounding box center [0, 0] width 0 height 0
click at [11, 0] on select "January February March April May June July August September October November De…" at bounding box center [127, 7] width 233 height 31
select select "5"
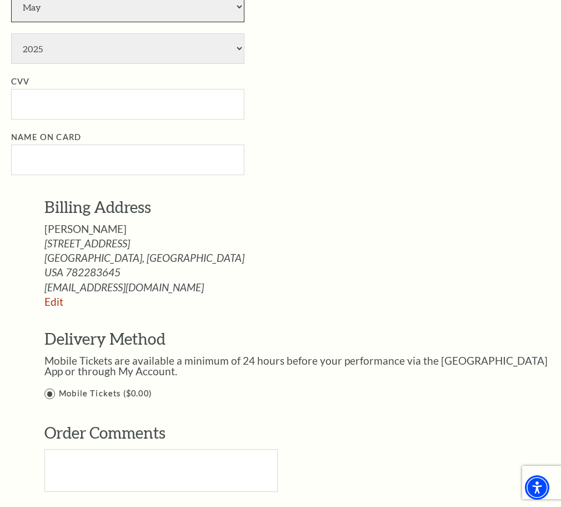
click option "May" at bounding box center [0, 0] width 0 height 0
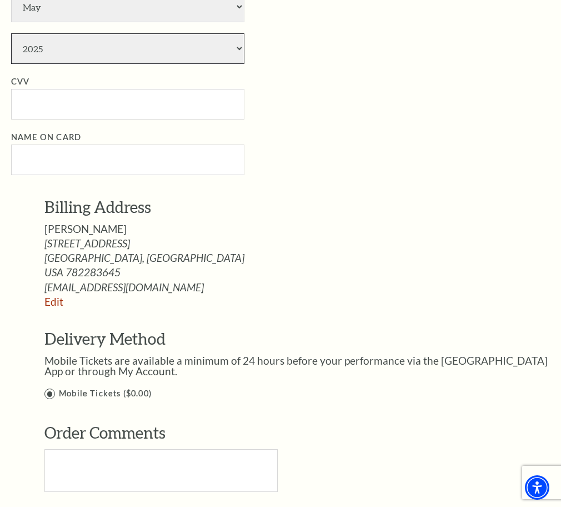
click at [11, 33] on select "2025 2026 2027 2028 2029 2030 2031 2032 2033 2034" at bounding box center [127, 48] width 233 height 31
select select "2030"
click option "2030" at bounding box center [0, 0] width 0 height 0
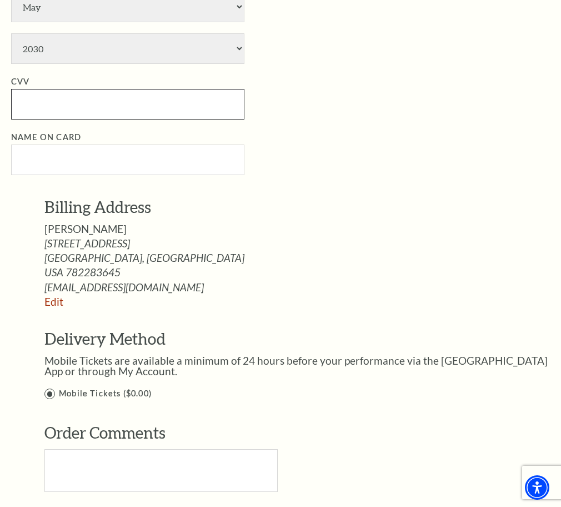
click at [24, 119] on input "CVV" at bounding box center [127, 104] width 233 height 31
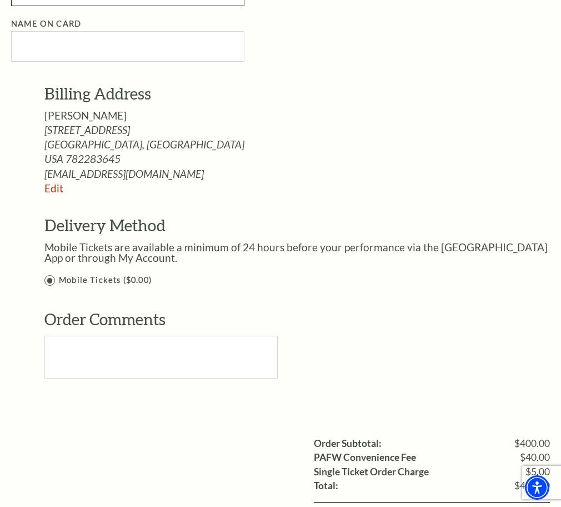
type input "108"
drag, startPoint x: 43, startPoint y: 377, endPoint x: 96, endPoint y: 375, distance: 52.8
click at [96, 375] on div "Billing Address Jill Okuno 5227 Oldstead St San Antonio, TX Edit Edit" at bounding box center [288, 238] width 555 height 311
copy span "Jill Okuno"
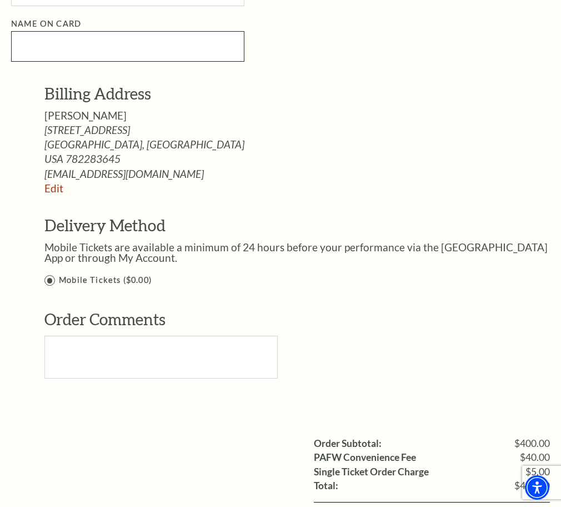
click at [28, 62] on input "Name on Card" at bounding box center [127, 46] width 233 height 31
paste input "Jill Okuno"
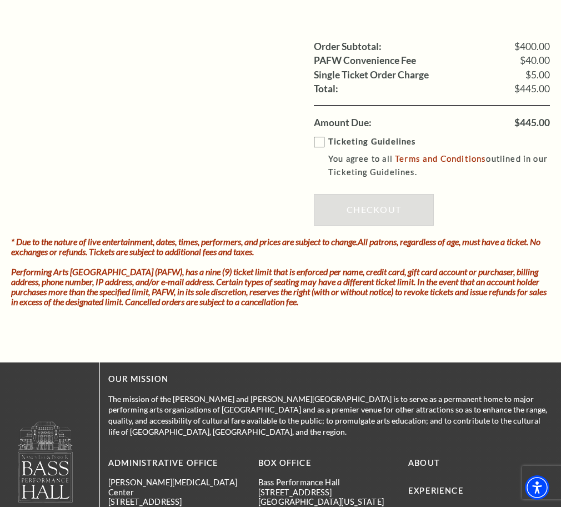
scroll to position [1246, 0]
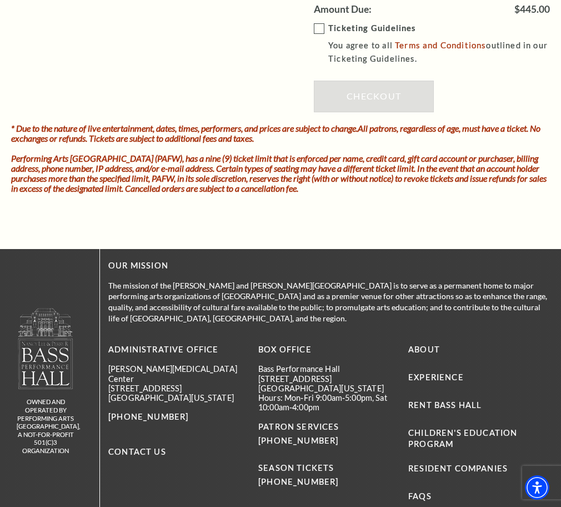
type input "Jill Okuno"
click at [318, 66] on label "Ticketing Guidelines You agree to all Terms and Conditions outlined in our Tick…" at bounding box center [440, 44] width 252 height 44
click at [0, 0] on input "Ticketing Guidelines You agree to all Terms and Conditions outlined in our Tick…" at bounding box center [0, 0] width 0 height 0
click at [369, 112] on link "Checkout" at bounding box center [374, 96] width 120 height 31
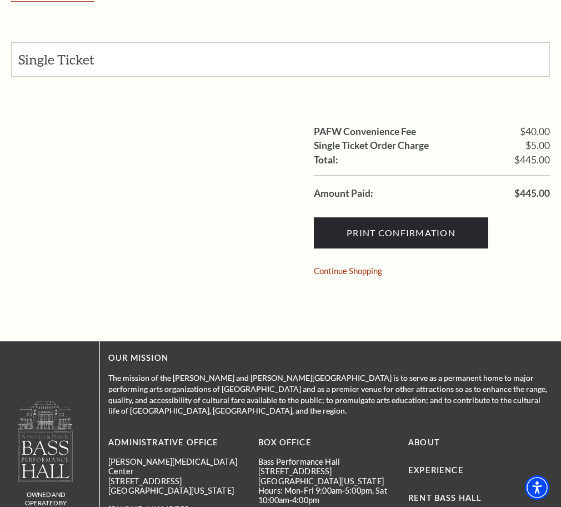
scroll to position [340, 0]
